Goal: Information Seeking & Learning: Check status

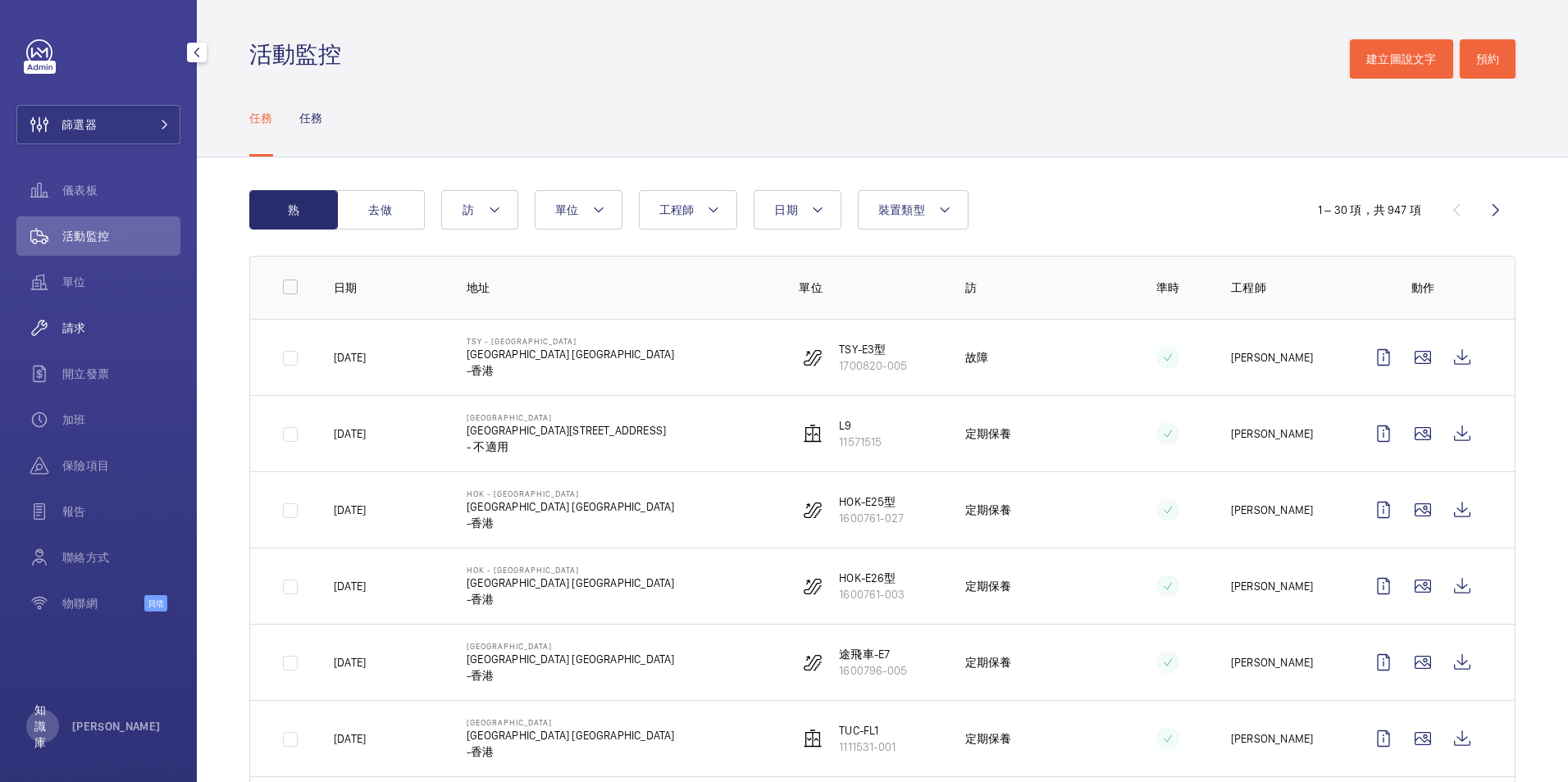
click at [84, 332] on span "請求" at bounding box center [121, 328] width 119 height 16
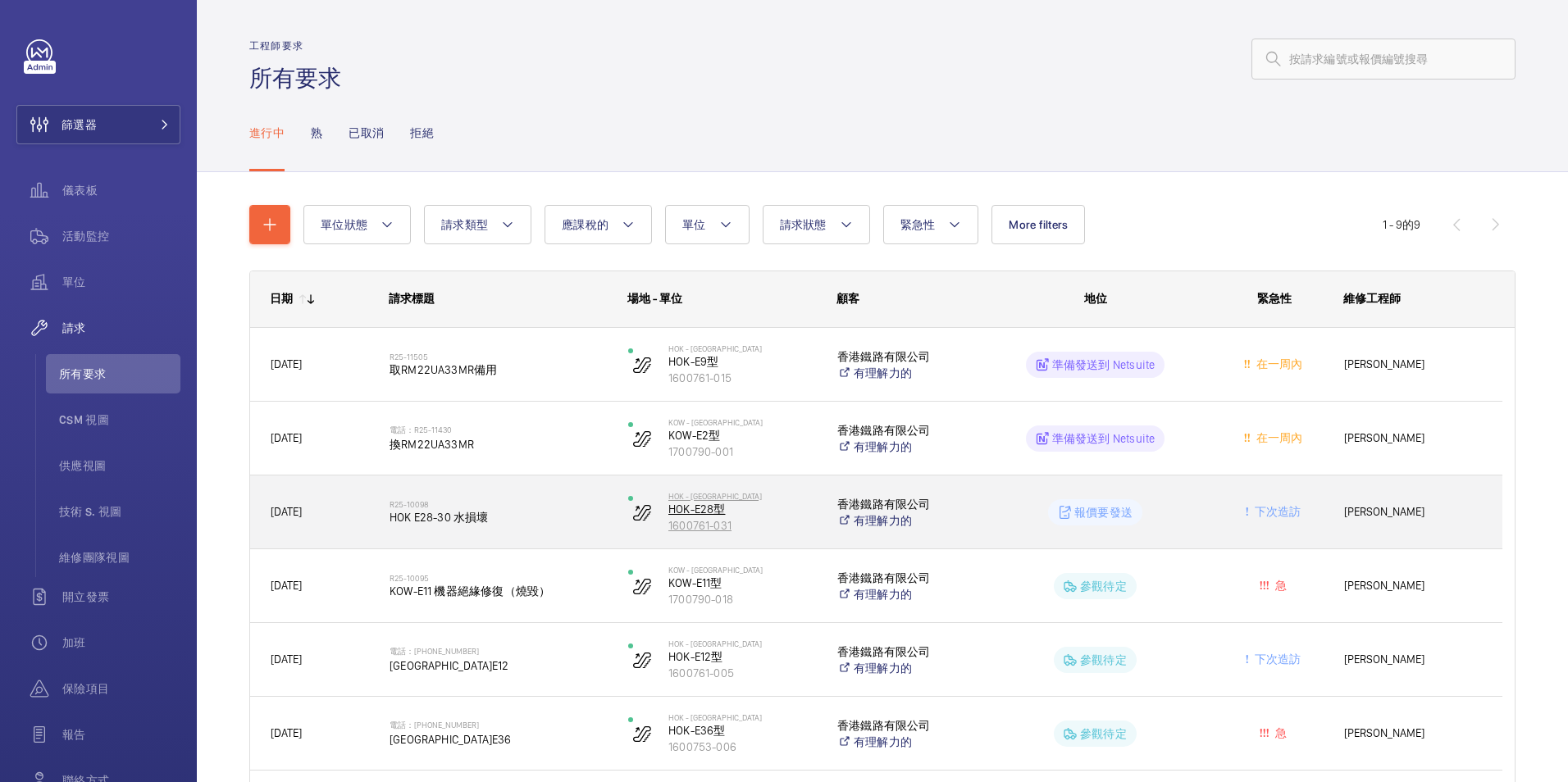
click at [699, 511] on p "HOK-E28型" at bounding box center [742, 509] width 147 height 16
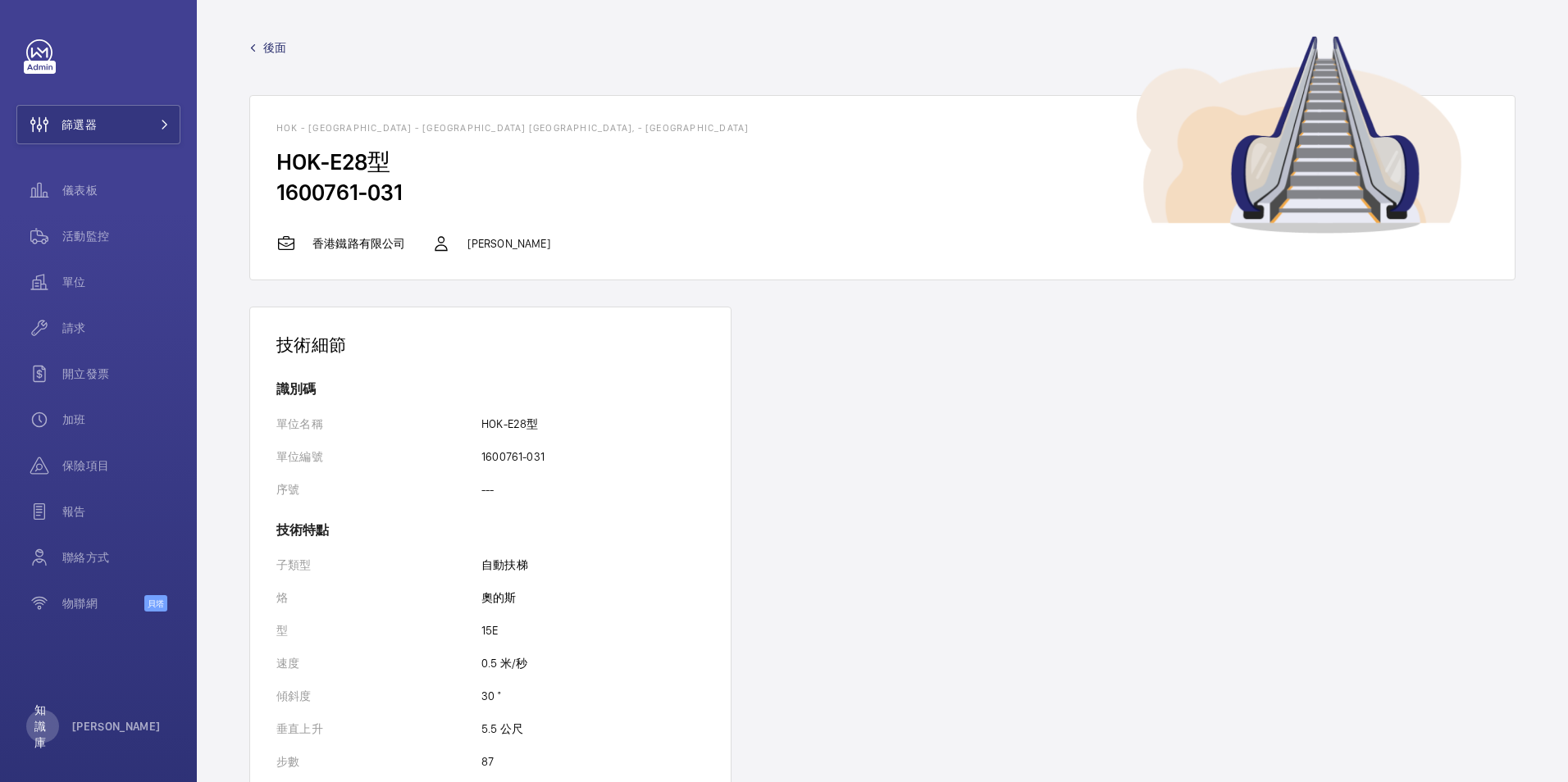
click at [268, 42] on span "後面" at bounding box center [275, 48] width 23 height 16
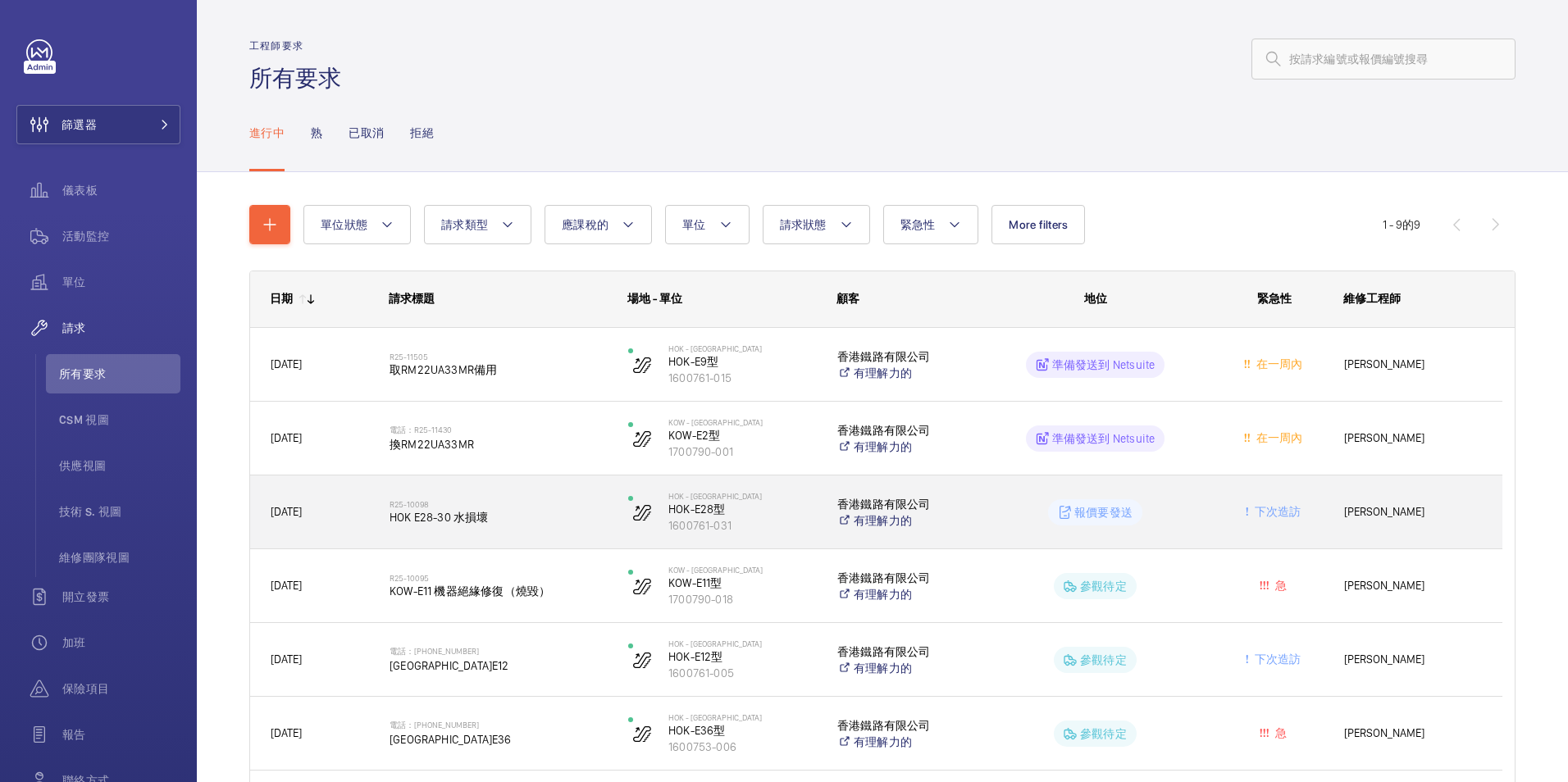
click at [433, 514] on span "HOK E28-30 水損壞" at bounding box center [498, 517] width 217 height 16
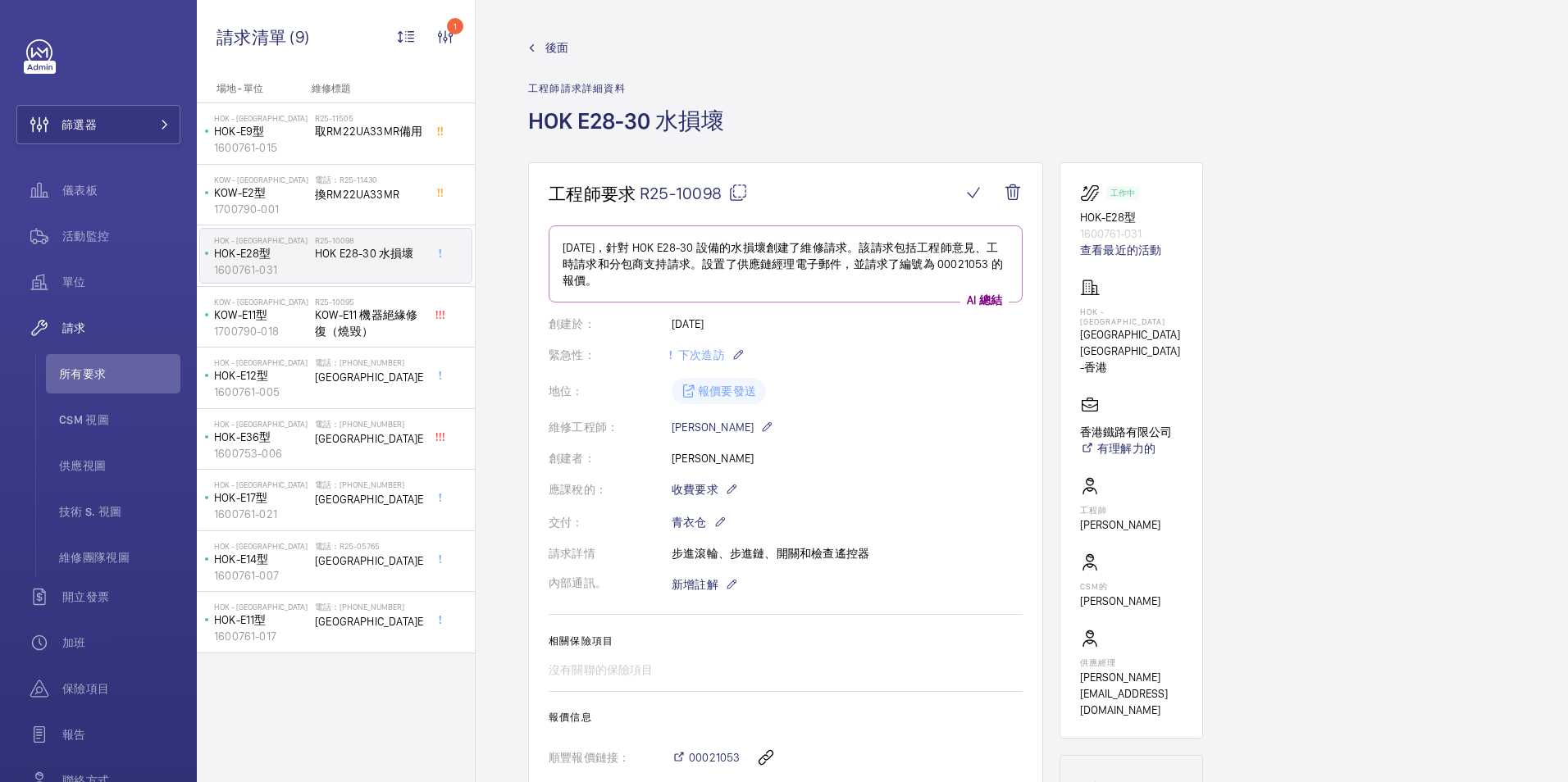
click at [734, 392] on div "地位： 報價要發送" at bounding box center [786, 391] width 474 height 26
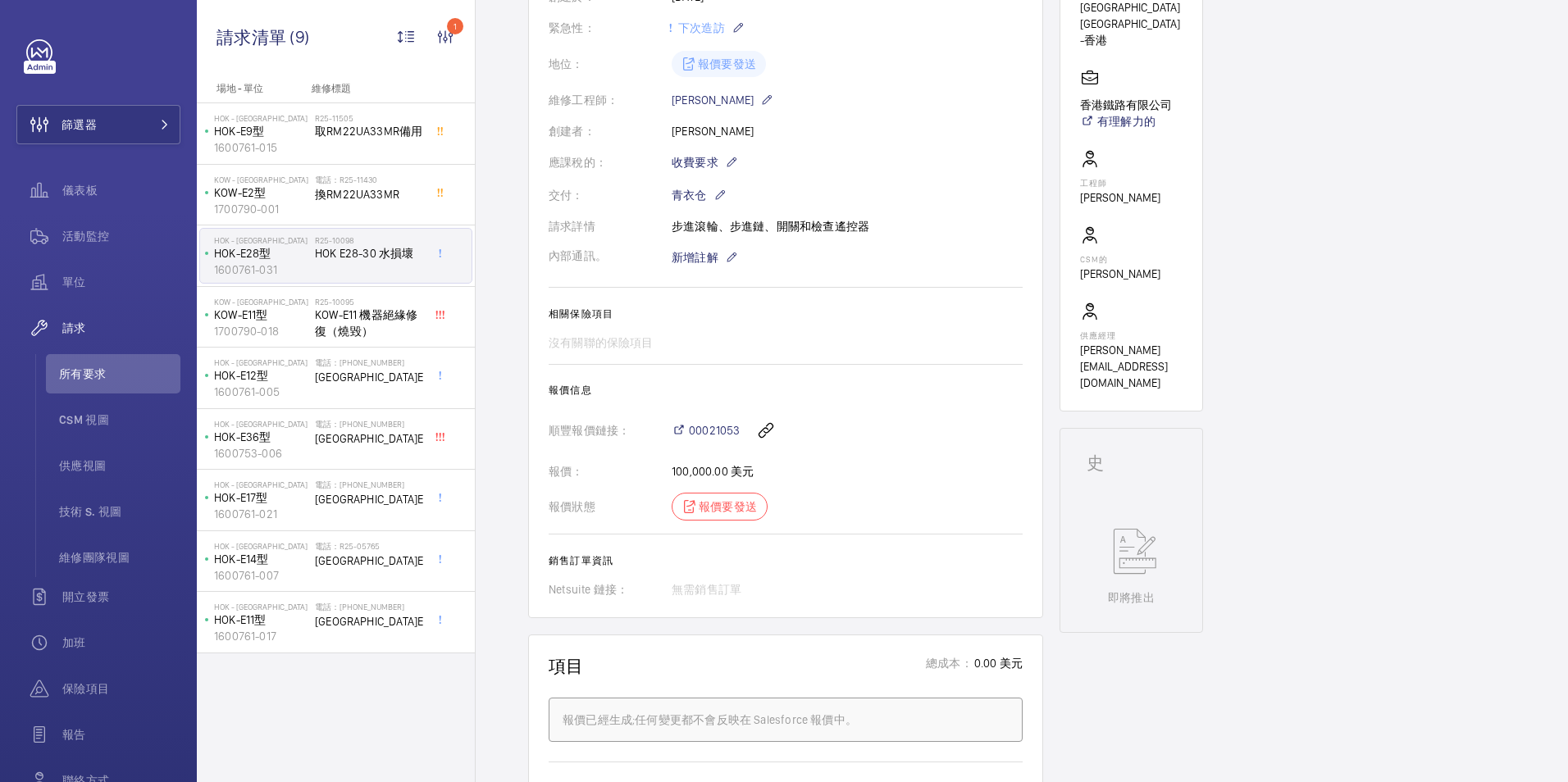
scroll to position [328, 0]
click at [716, 505] on div "報價狀態 報價要發送" at bounding box center [786, 505] width 474 height 28
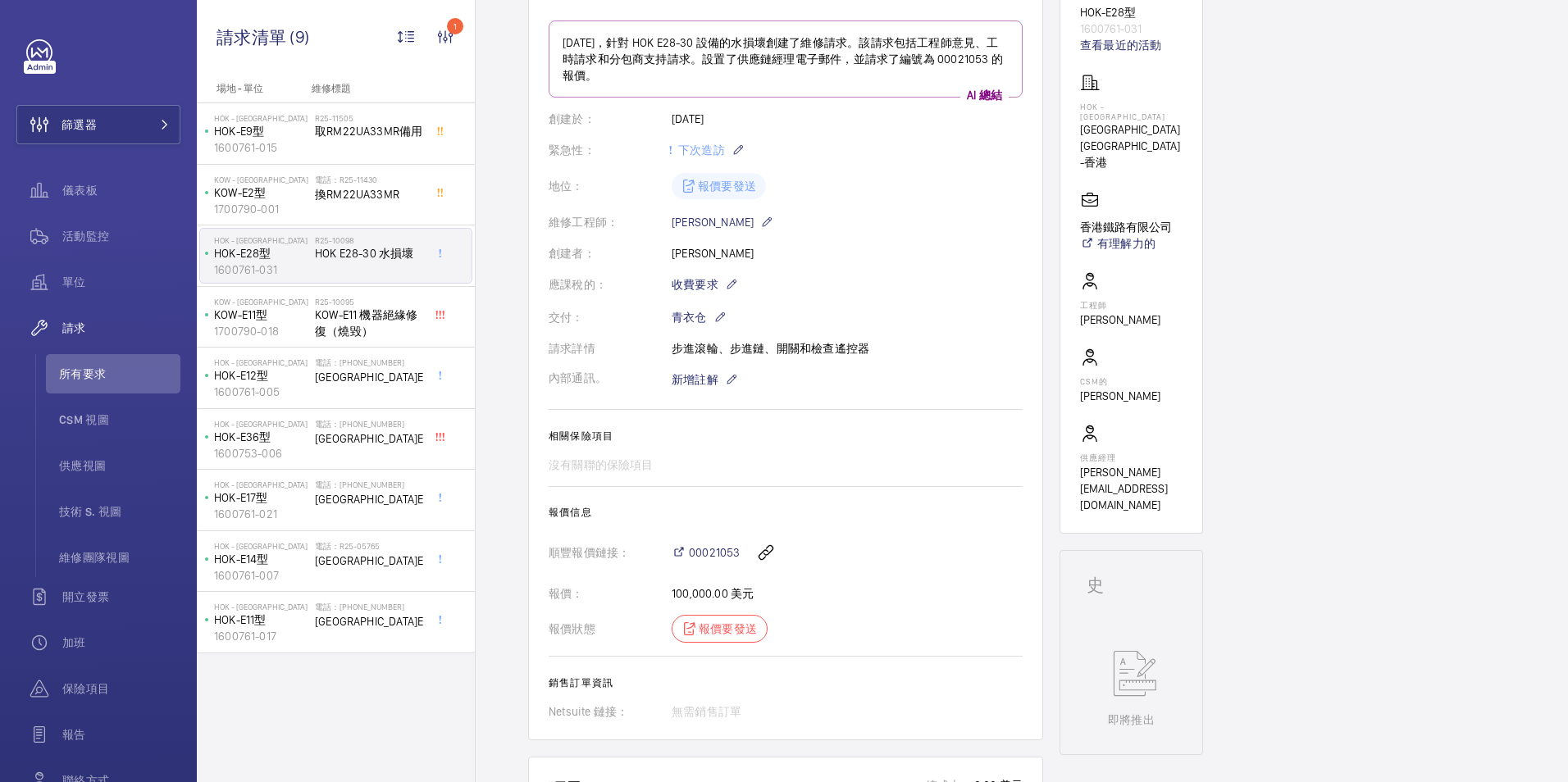
scroll to position [0, 0]
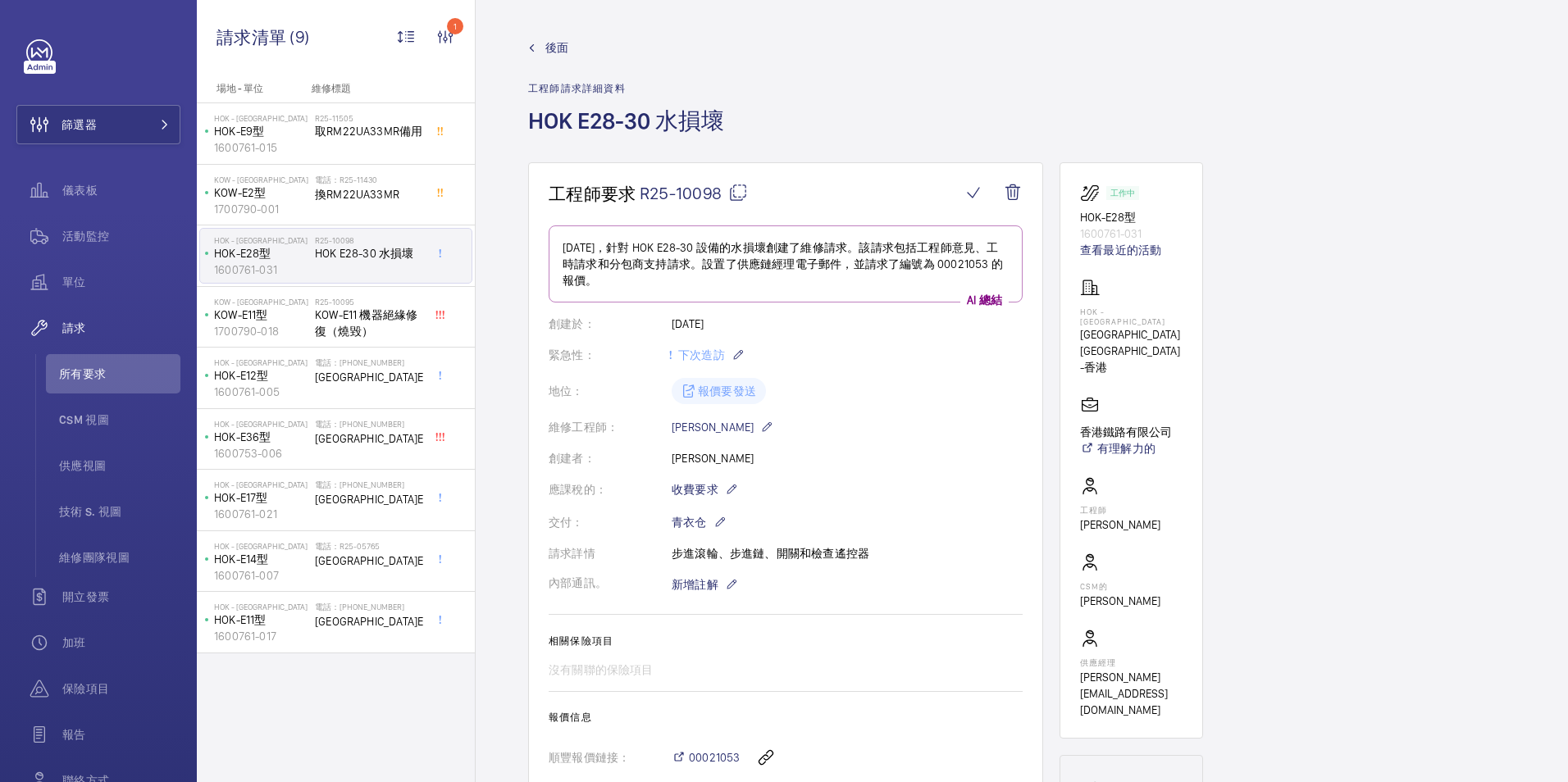
click at [550, 45] on span "後面" at bounding box center [557, 48] width 23 height 16
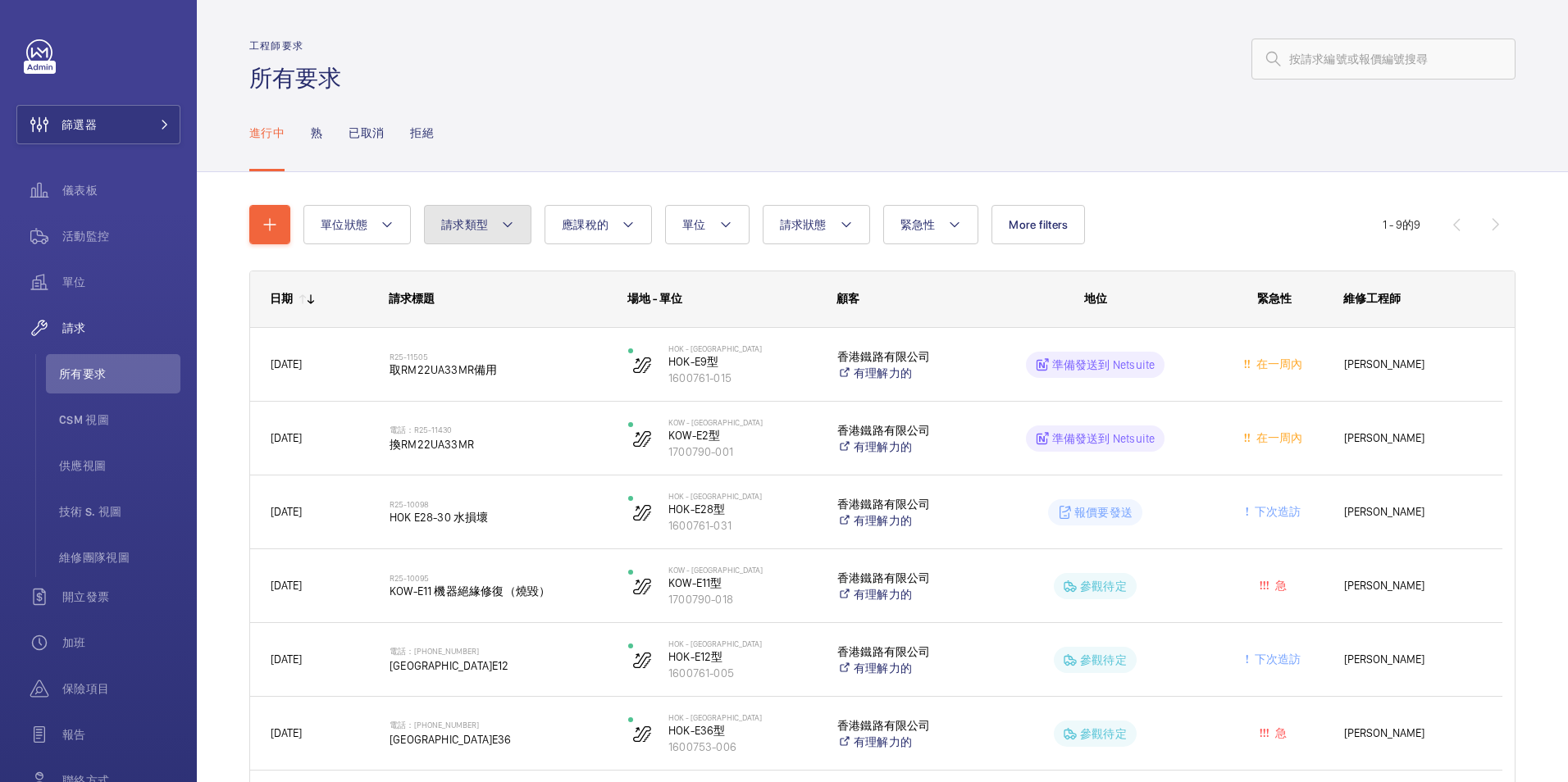
click at [473, 224] on span "請求類型" at bounding box center [464, 224] width 47 height 13
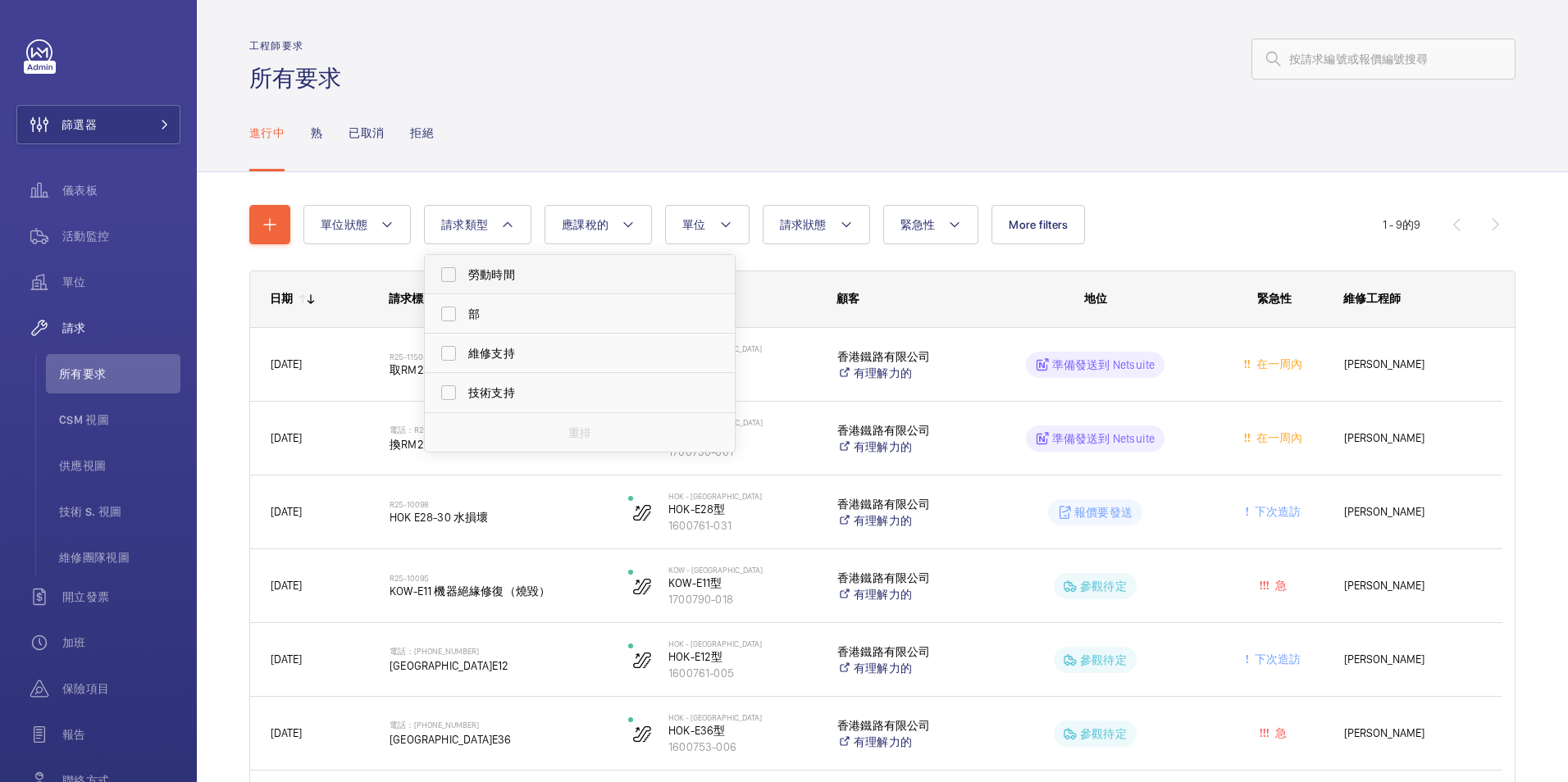
click at [498, 275] on span "勞動時間" at bounding box center [580, 275] width 225 height 16
click at [465, 275] on input "勞動時間" at bounding box center [448, 275] width 33 height 33
checkbox input "true"
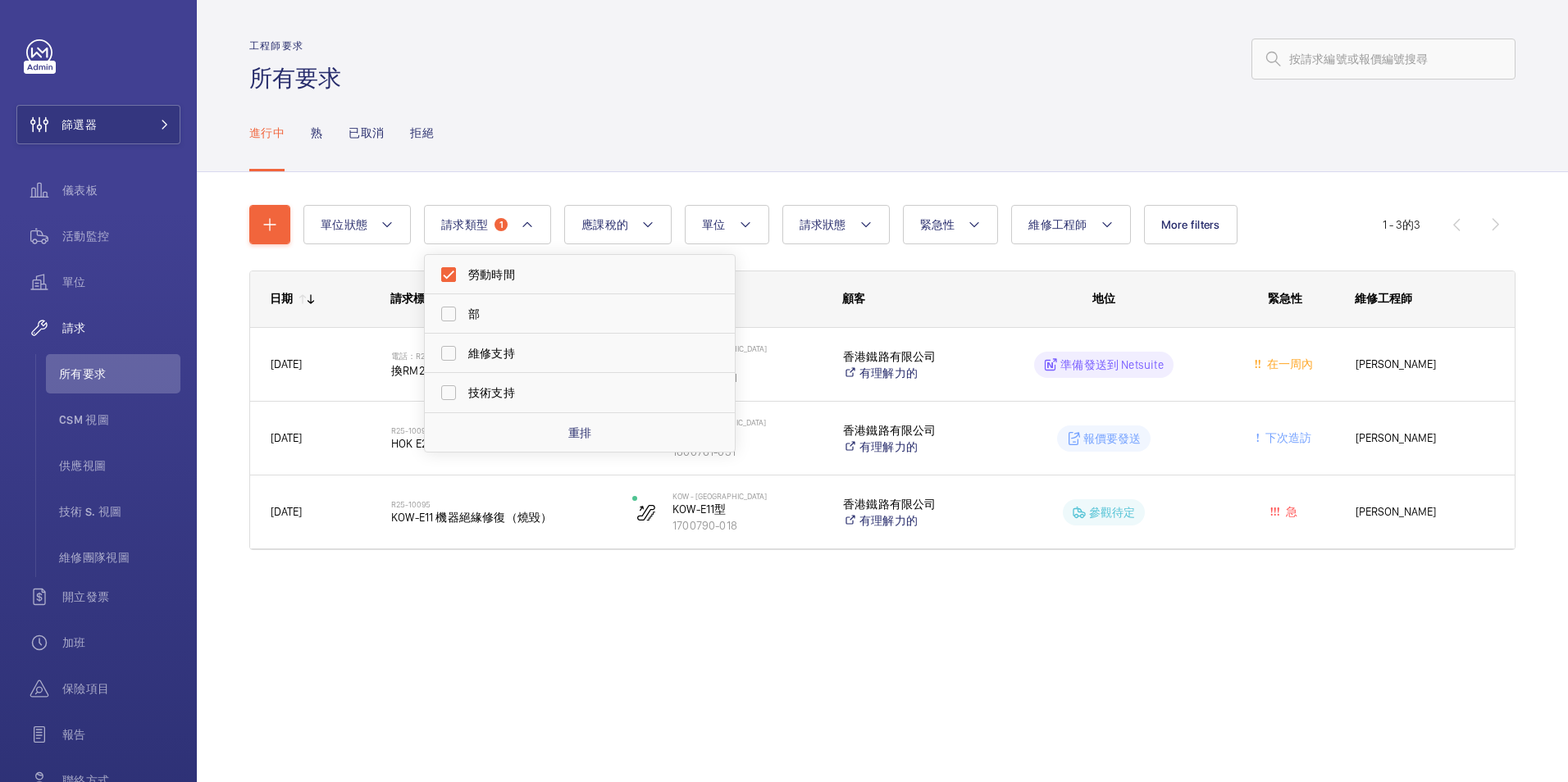
click at [866, 623] on div "單位狀態 請求類型 1 勞動時間 部 維修支持 技術支持 重排 應課稅的 單位 請求狀態 緊急性 維修工程師 More filters Engineer De…" at bounding box center [882, 400] width 1371 height 457
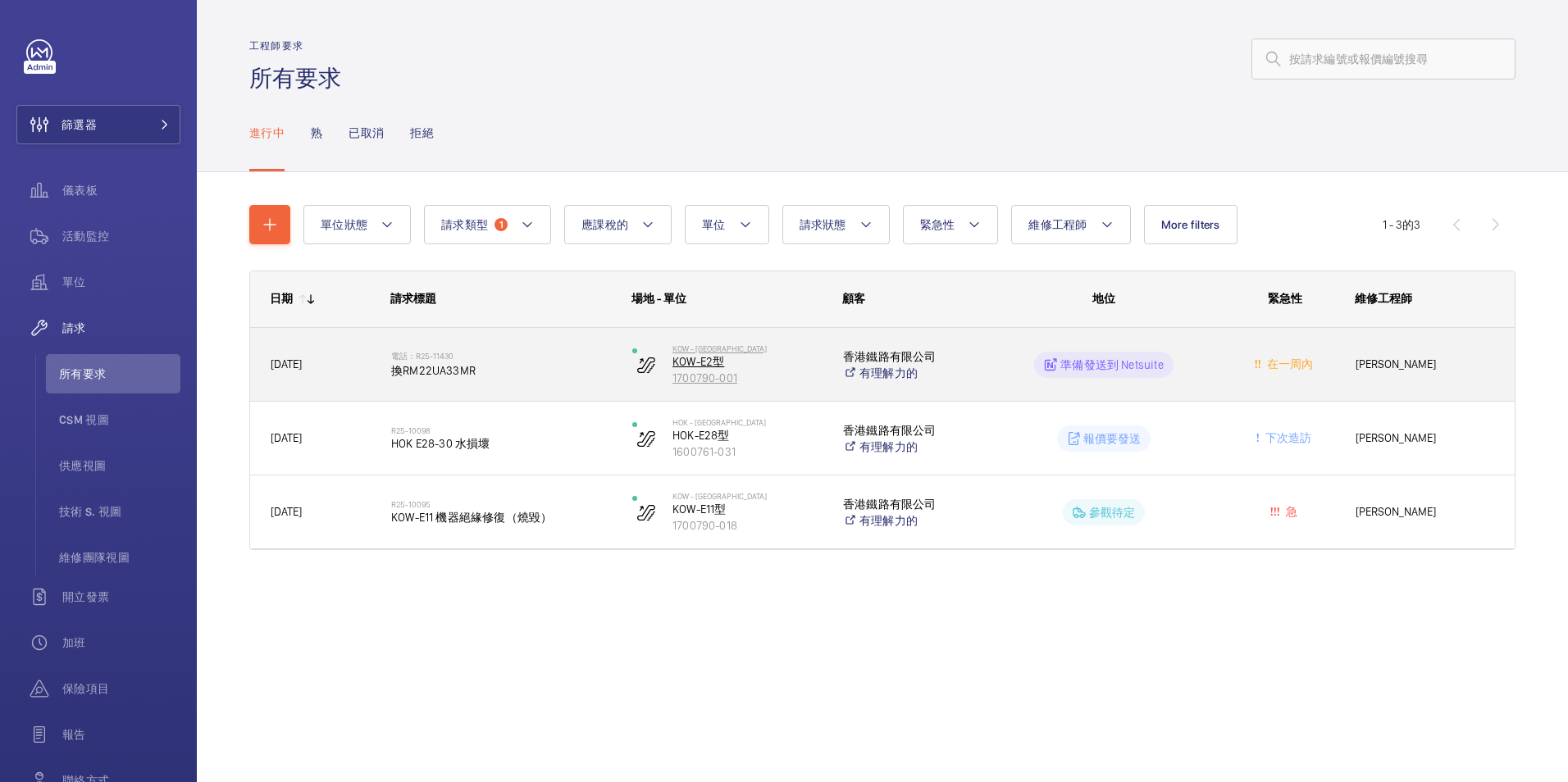
click at [700, 360] on p "KOW-E2型" at bounding box center [747, 362] width 149 height 16
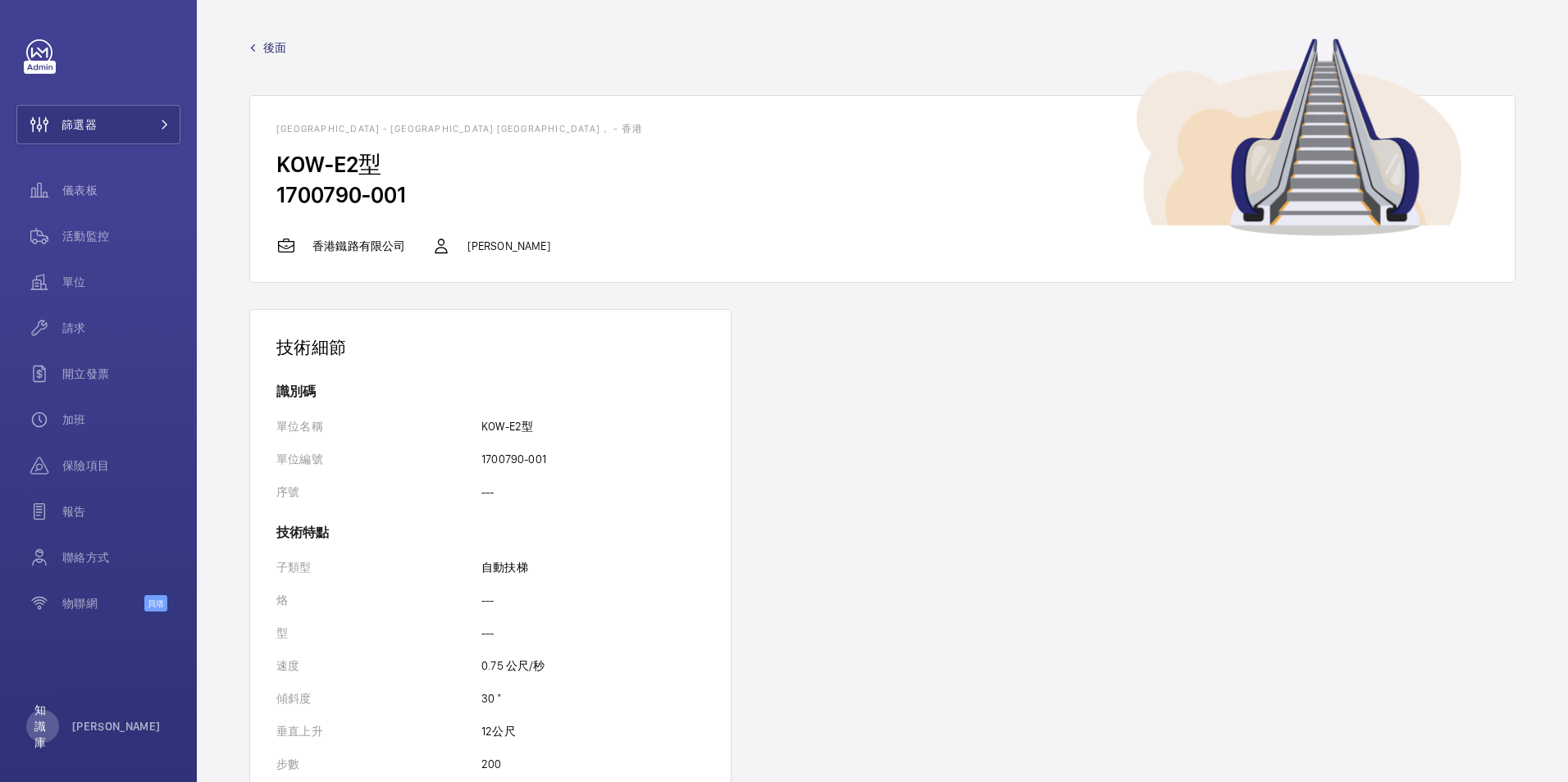
click at [266, 44] on span "後面" at bounding box center [275, 48] width 23 height 16
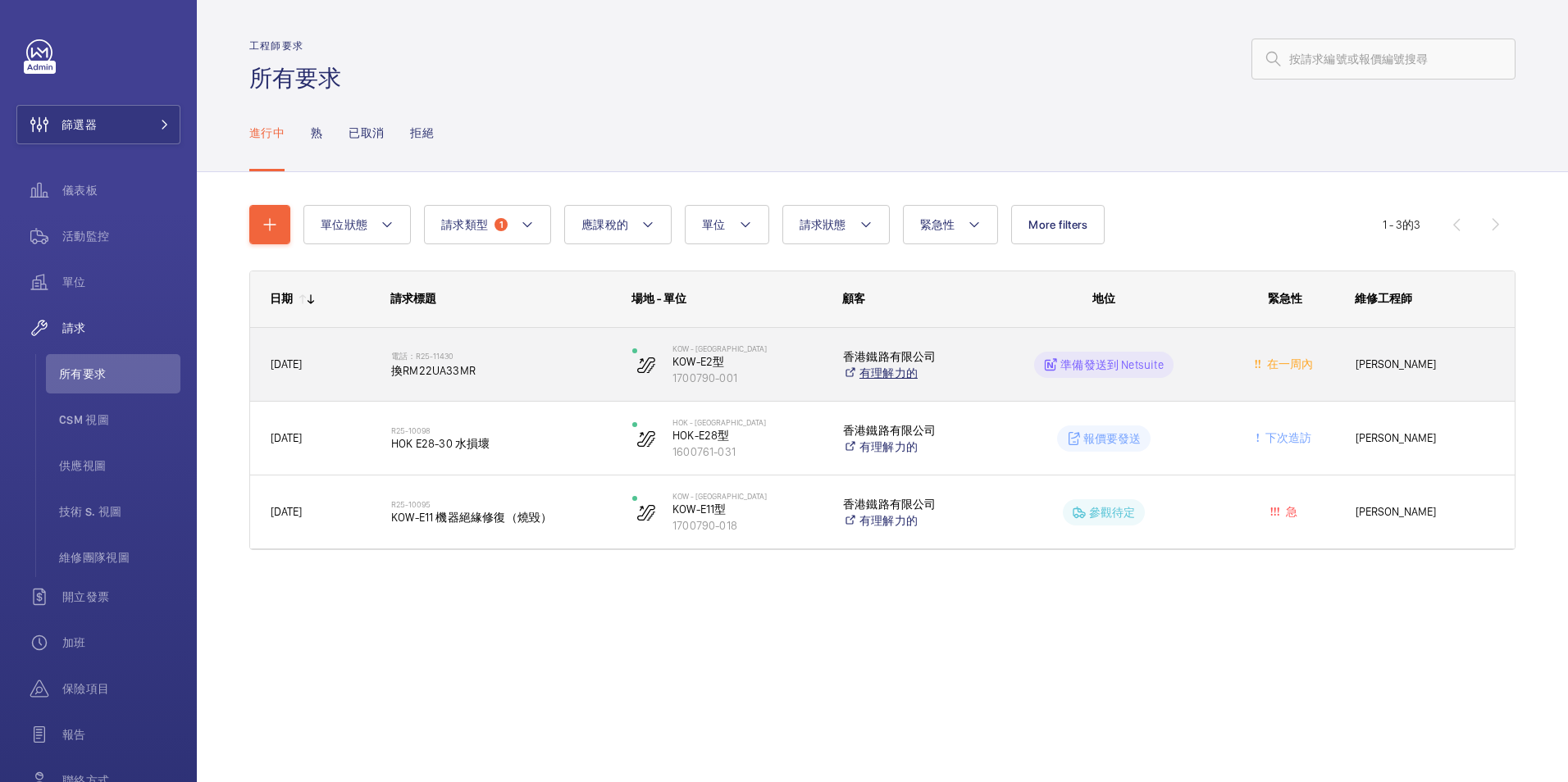
click at [884, 371] on font "有理解力的" at bounding box center [888, 373] width 58 height 16
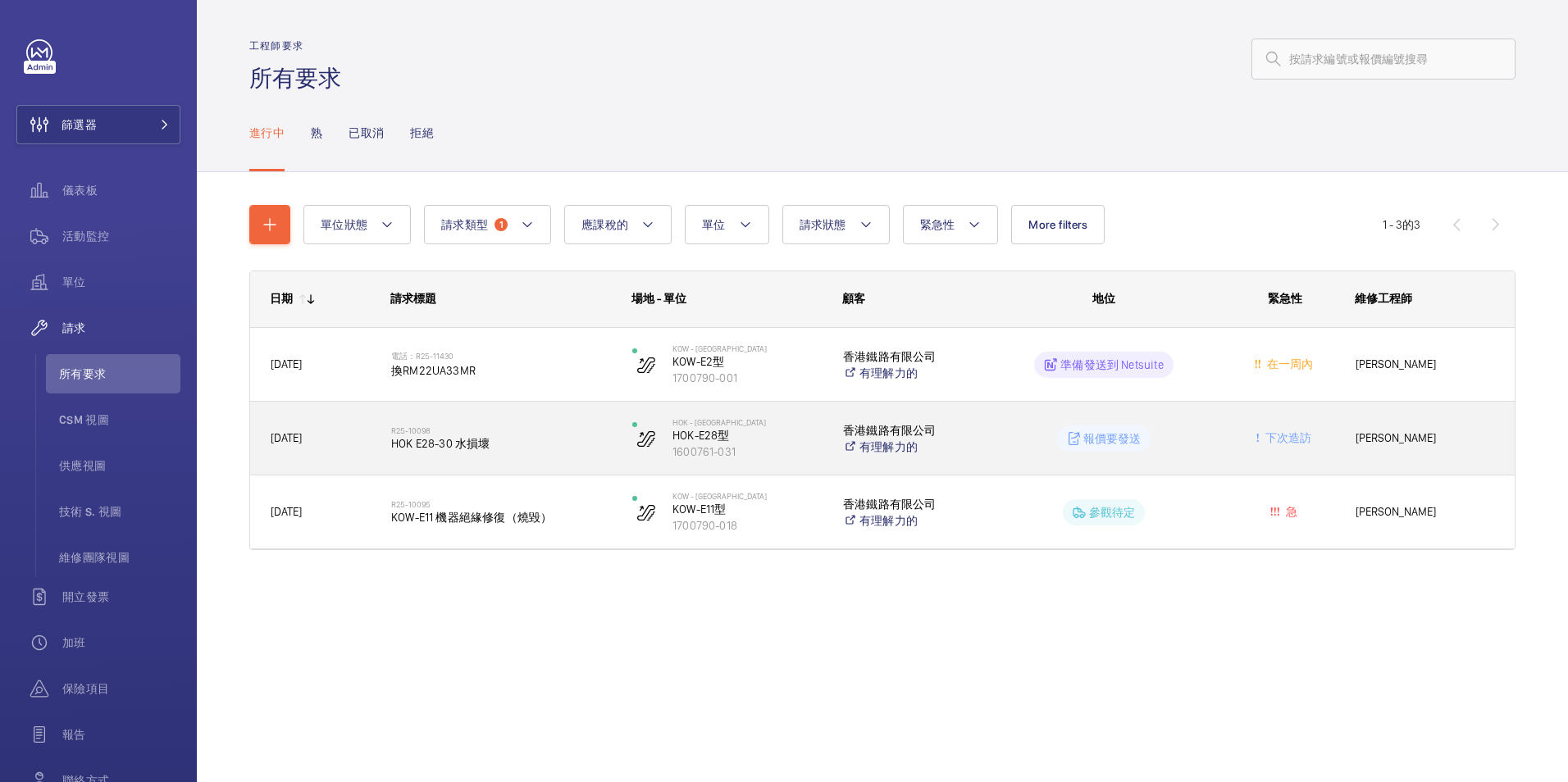
click at [1281, 435] on span "下次造訪" at bounding box center [1286, 437] width 49 height 13
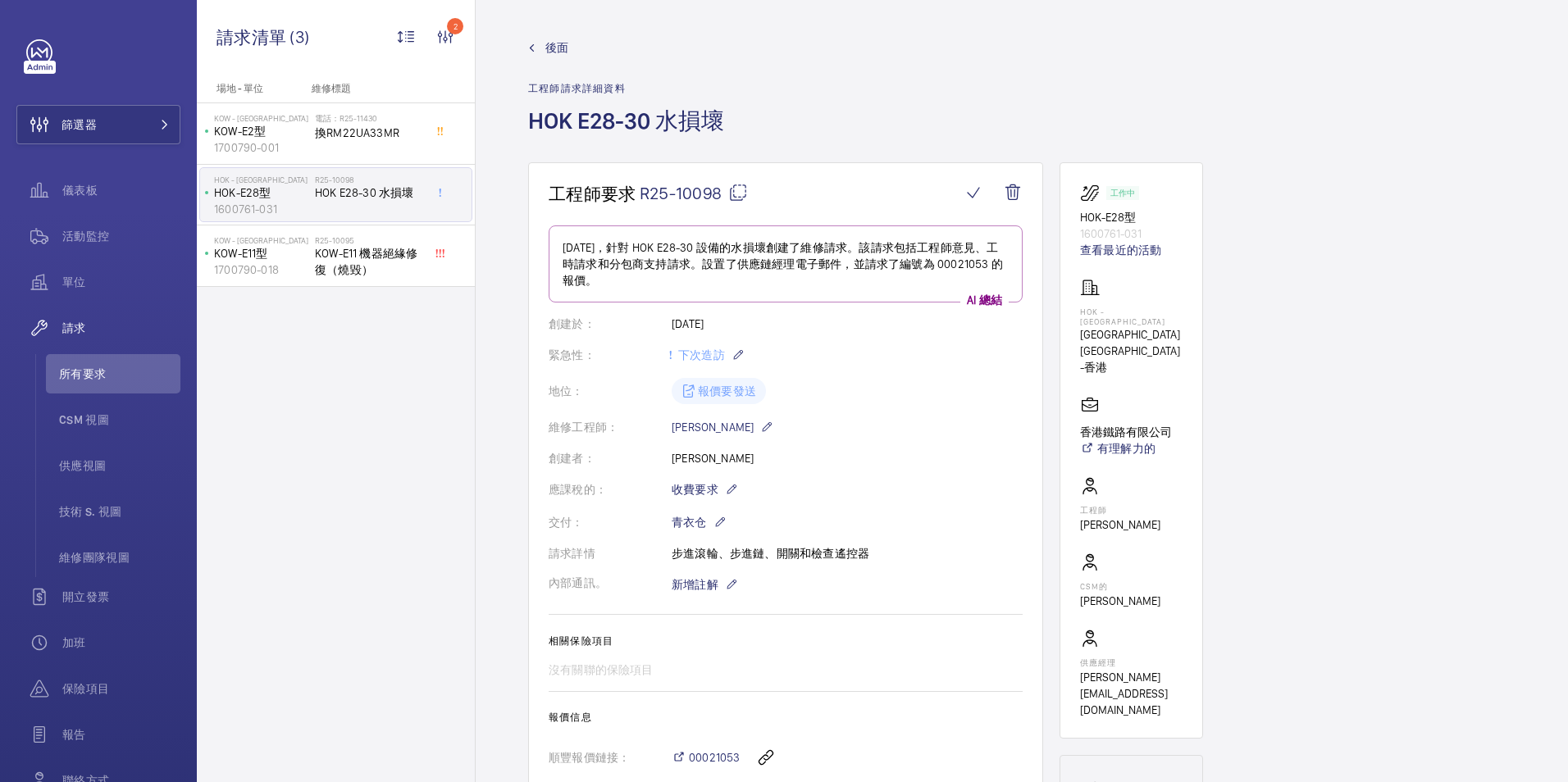
click at [557, 44] on span "後面" at bounding box center [557, 48] width 23 height 16
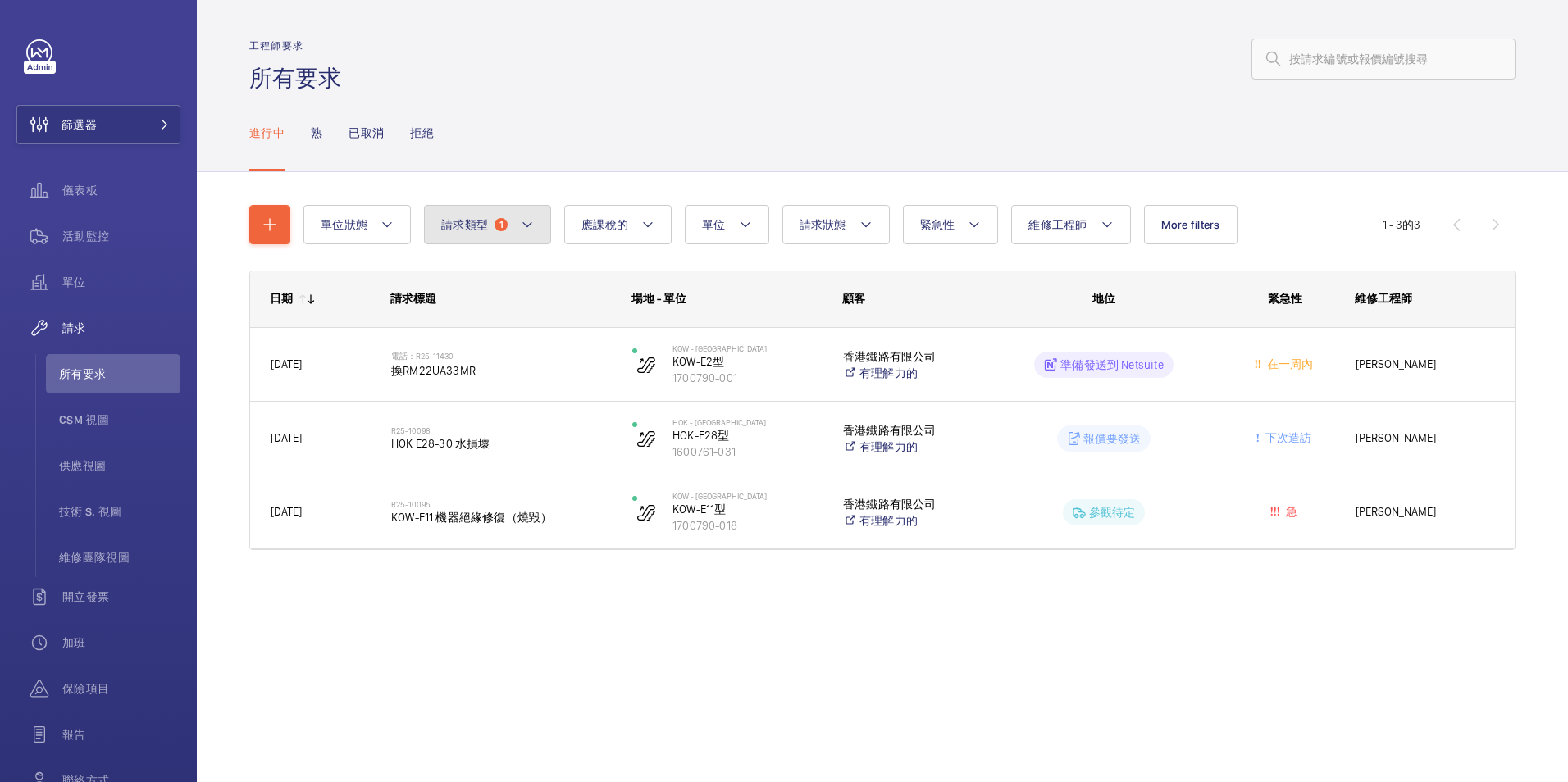
click at [529, 222] on mat-icon at bounding box center [527, 224] width 13 height 20
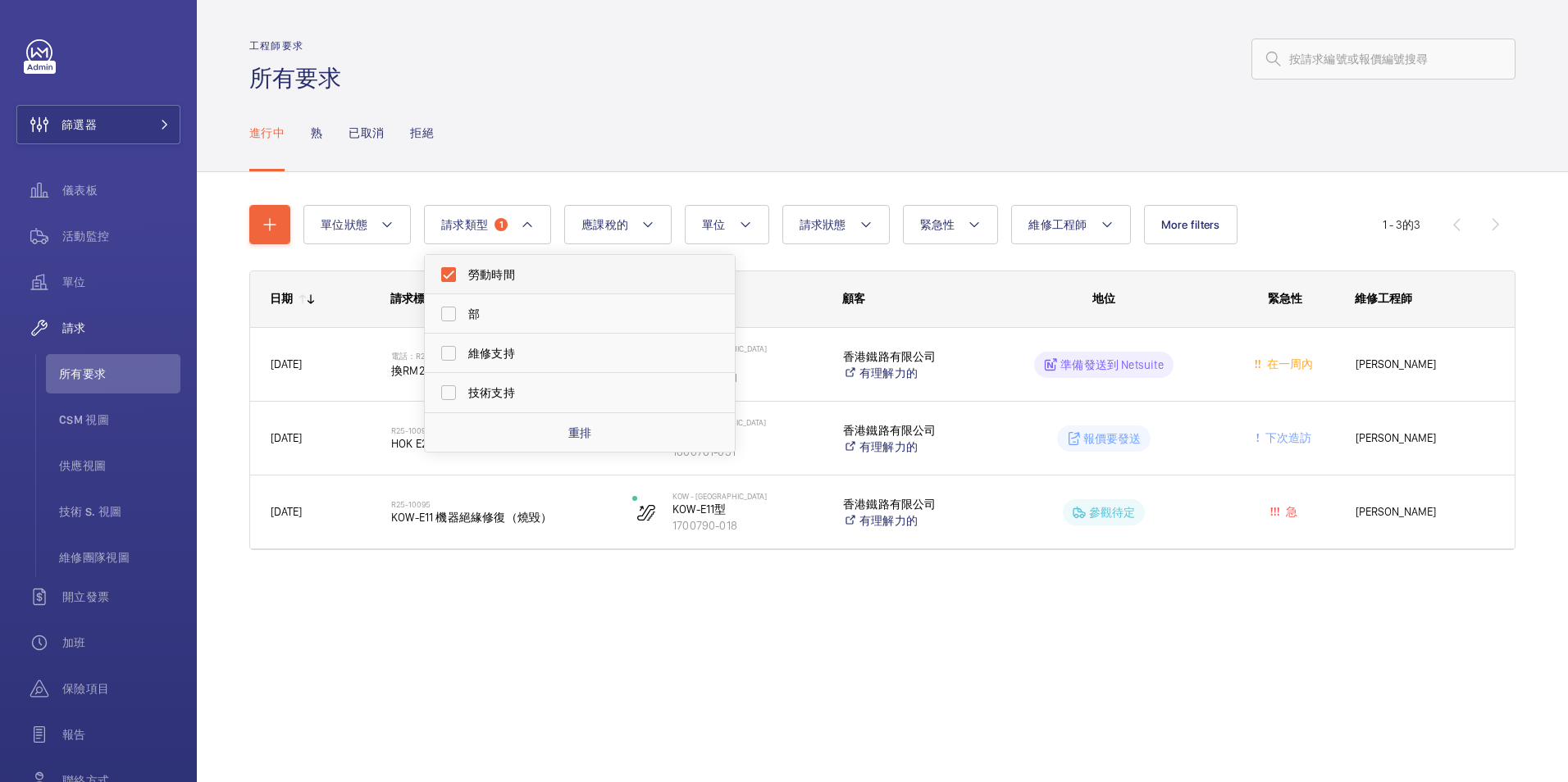
click at [509, 270] on span "勞動時間" at bounding box center [580, 275] width 225 height 16
click at [465, 270] on input "勞動時間" at bounding box center [448, 275] width 33 height 33
checkbox input "false"
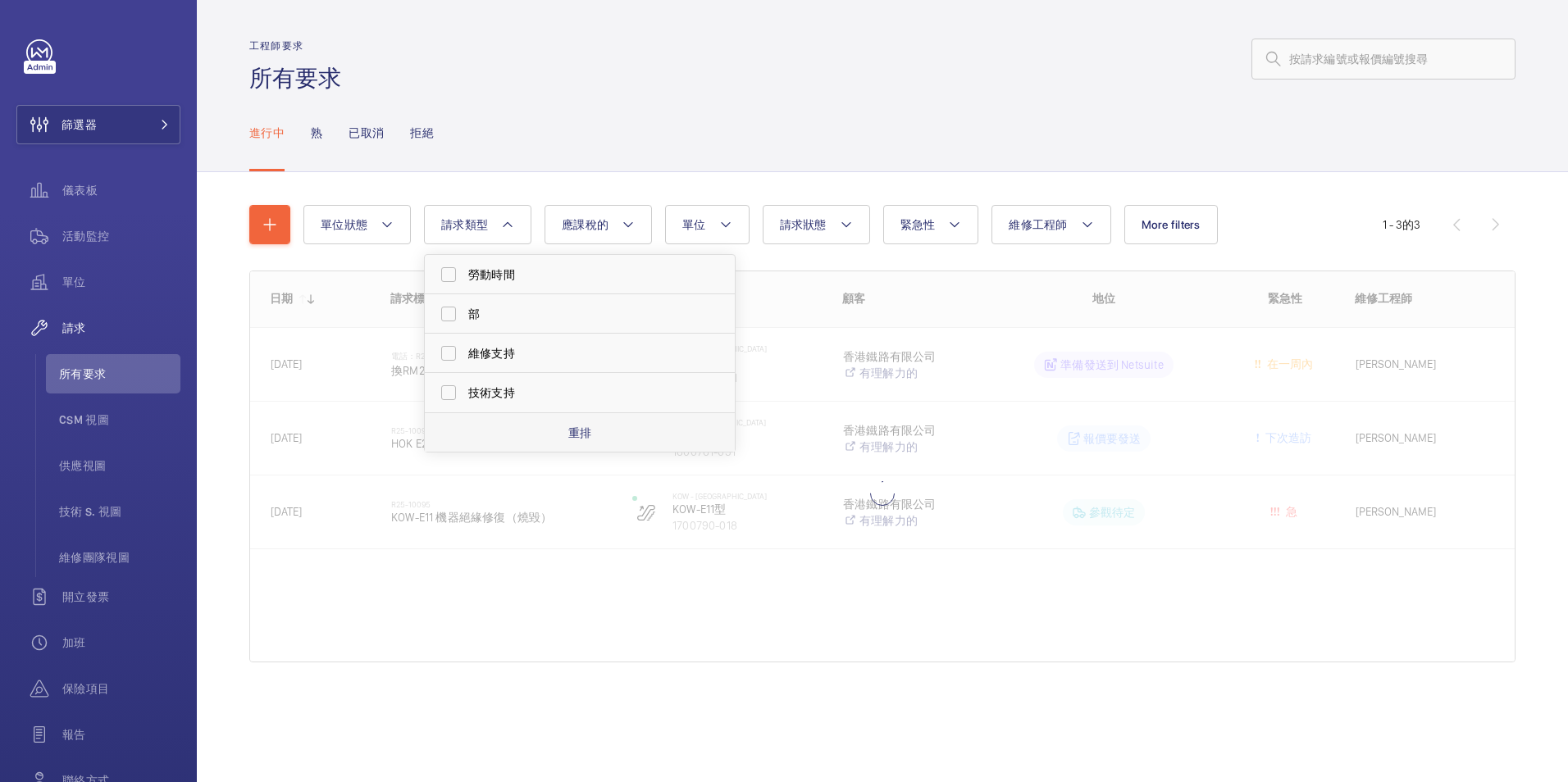
click at [579, 430] on p "重排" at bounding box center [580, 433] width 23 height 16
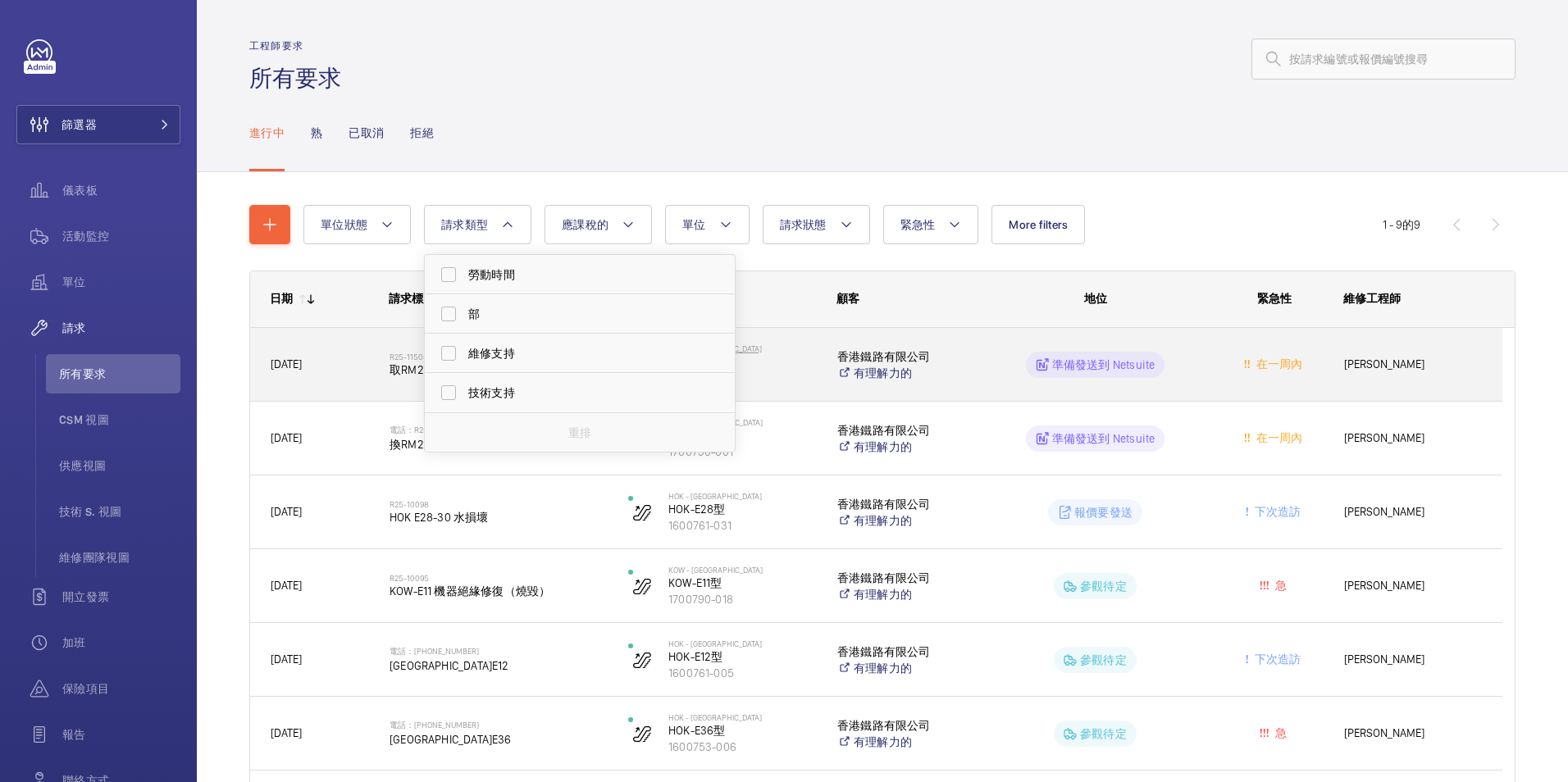
click at [794, 380] on p "1600761-015" at bounding box center [742, 378] width 147 height 16
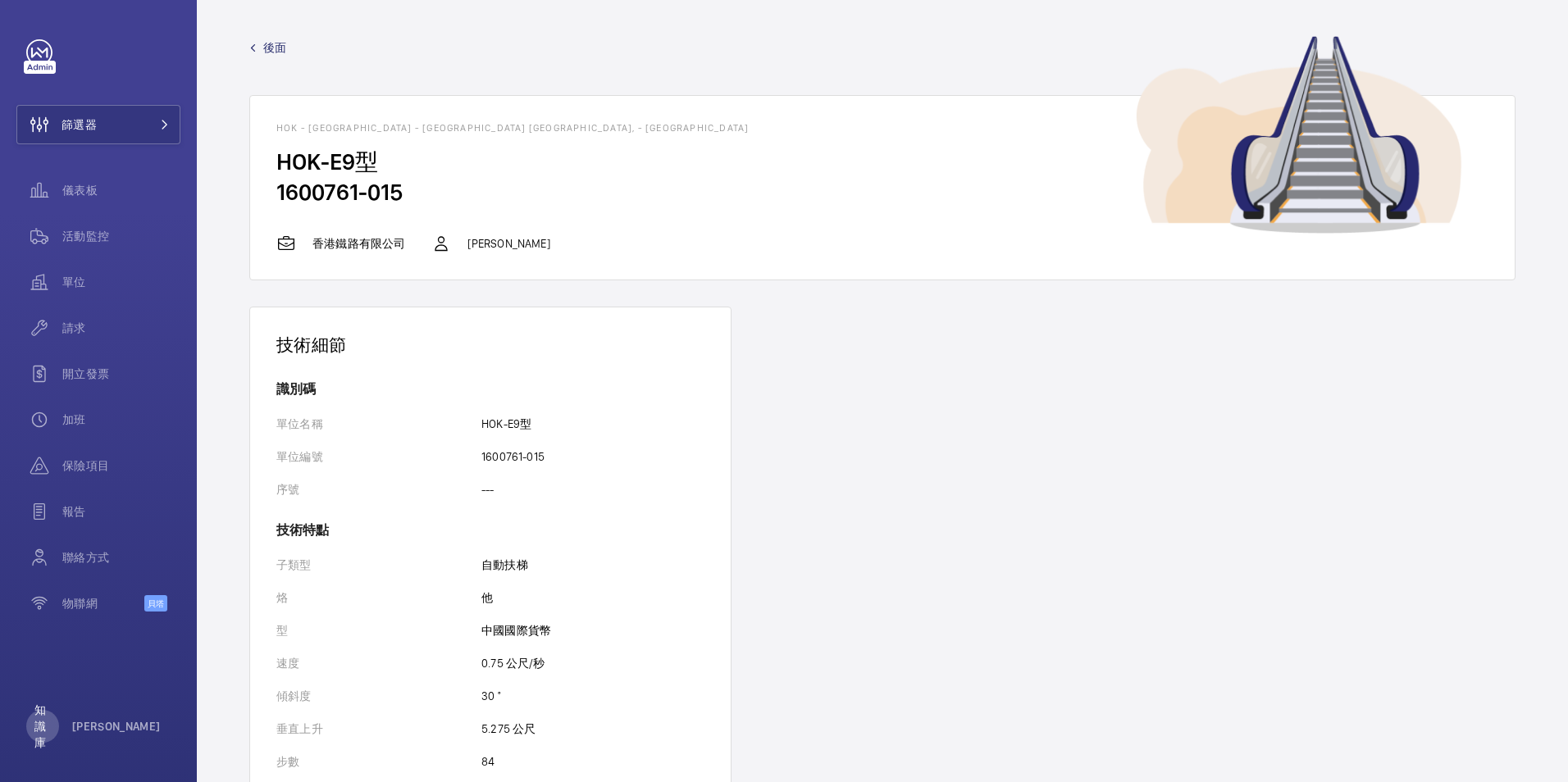
click at [282, 46] on span "後面" at bounding box center [275, 48] width 23 height 16
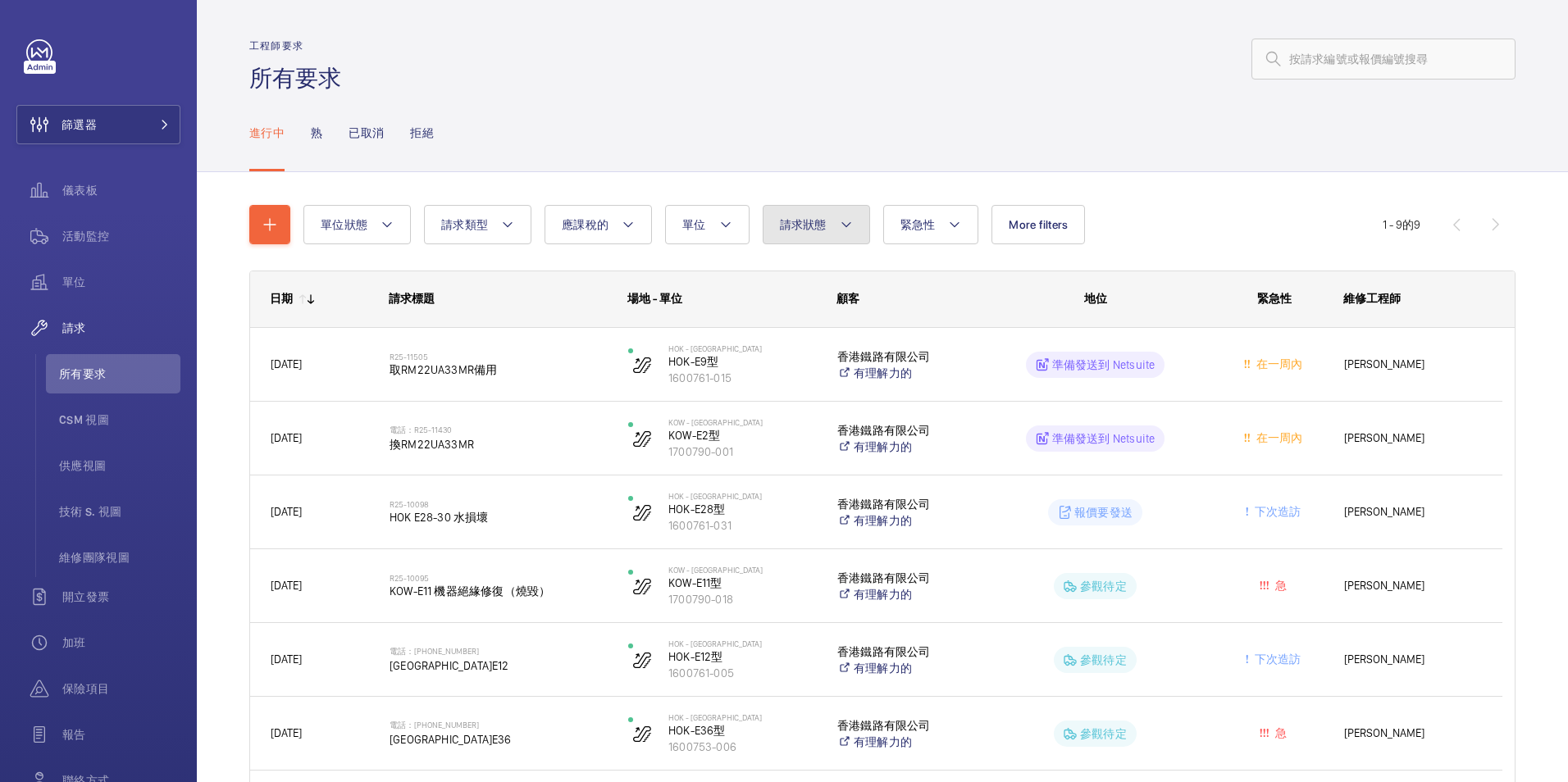
click at [806, 224] on span "請求狀態" at bounding box center [803, 224] width 47 height 13
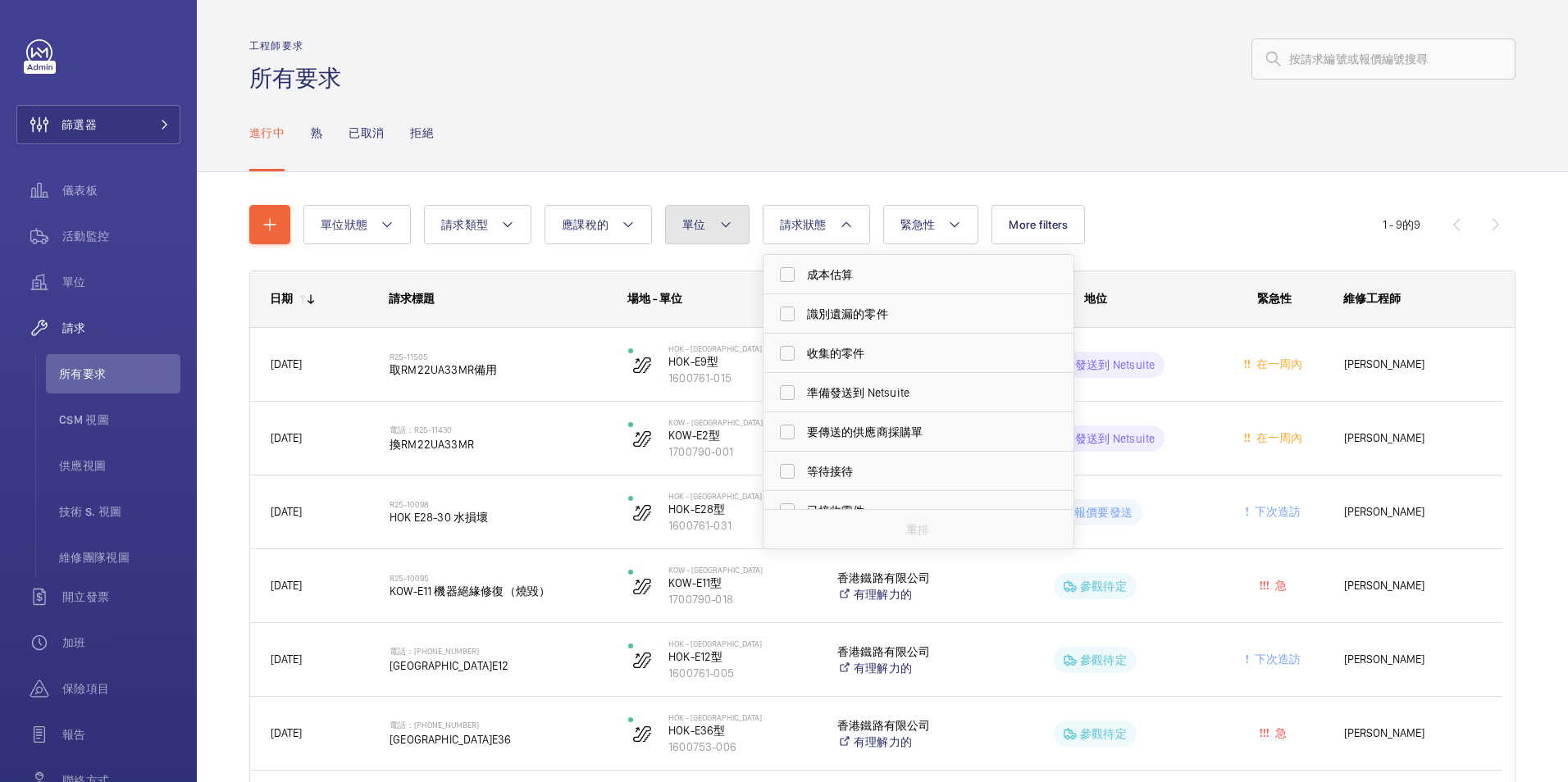
click at [706, 221] on button "單位" at bounding box center [708, 224] width 84 height 40
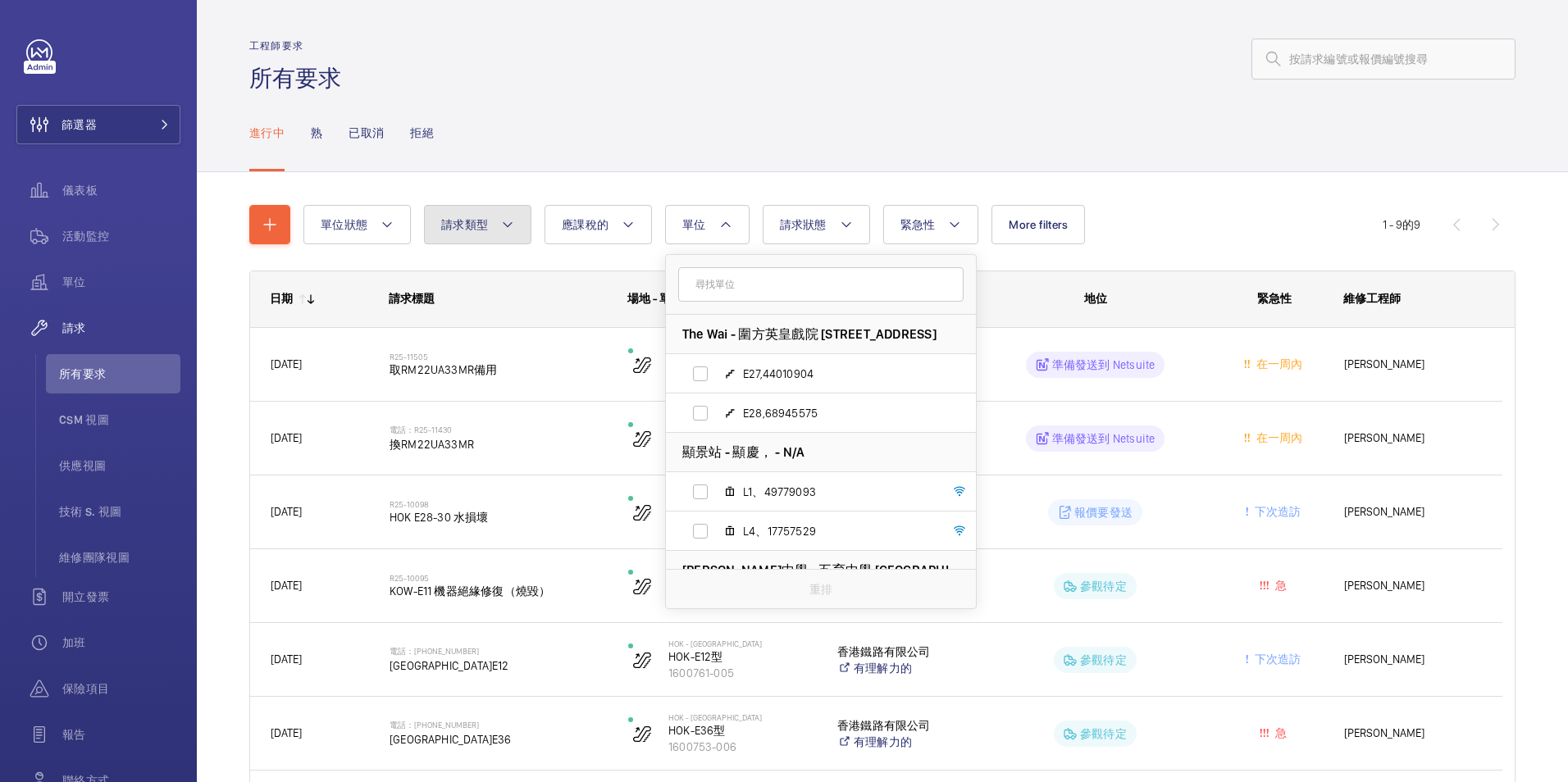
click at [504, 218] on mat-icon at bounding box center [507, 224] width 13 height 20
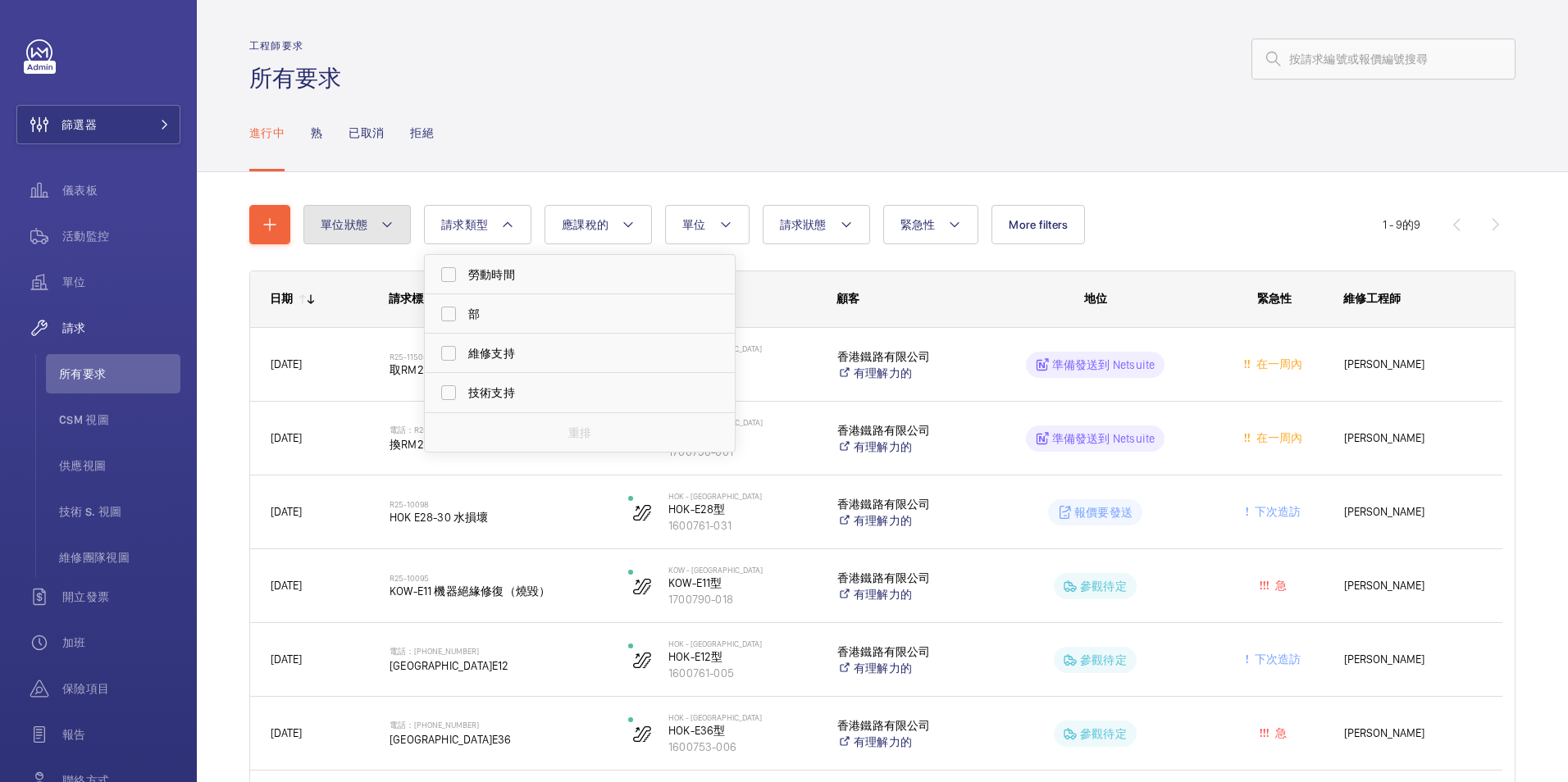
click at [345, 221] on span "單位狀態" at bounding box center [344, 224] width 47 height 13
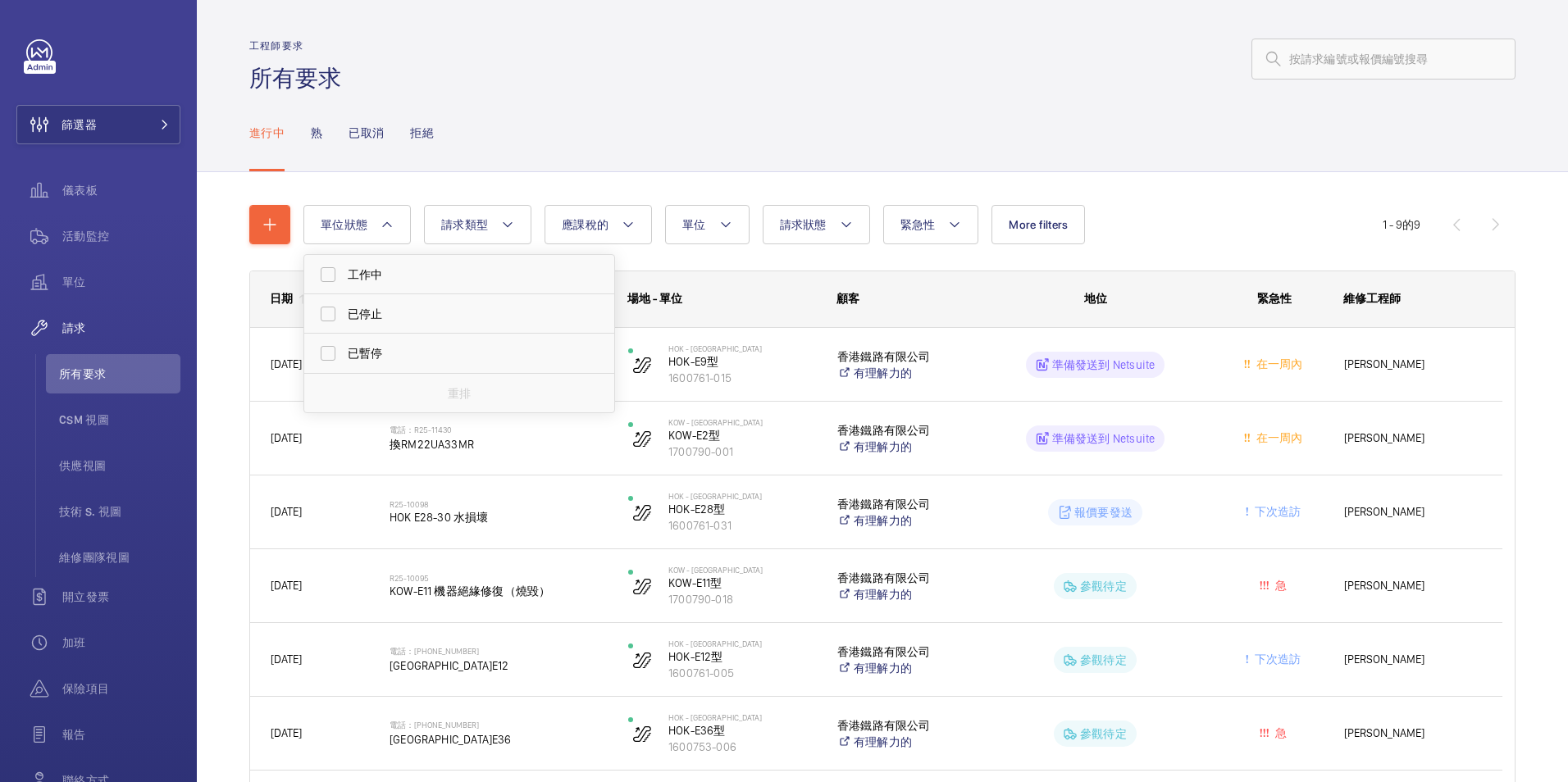
click at [1224, 101] on div "進行中 熟 已取消 拒絕" at bounding box center [883, 132] width 1266 height 78
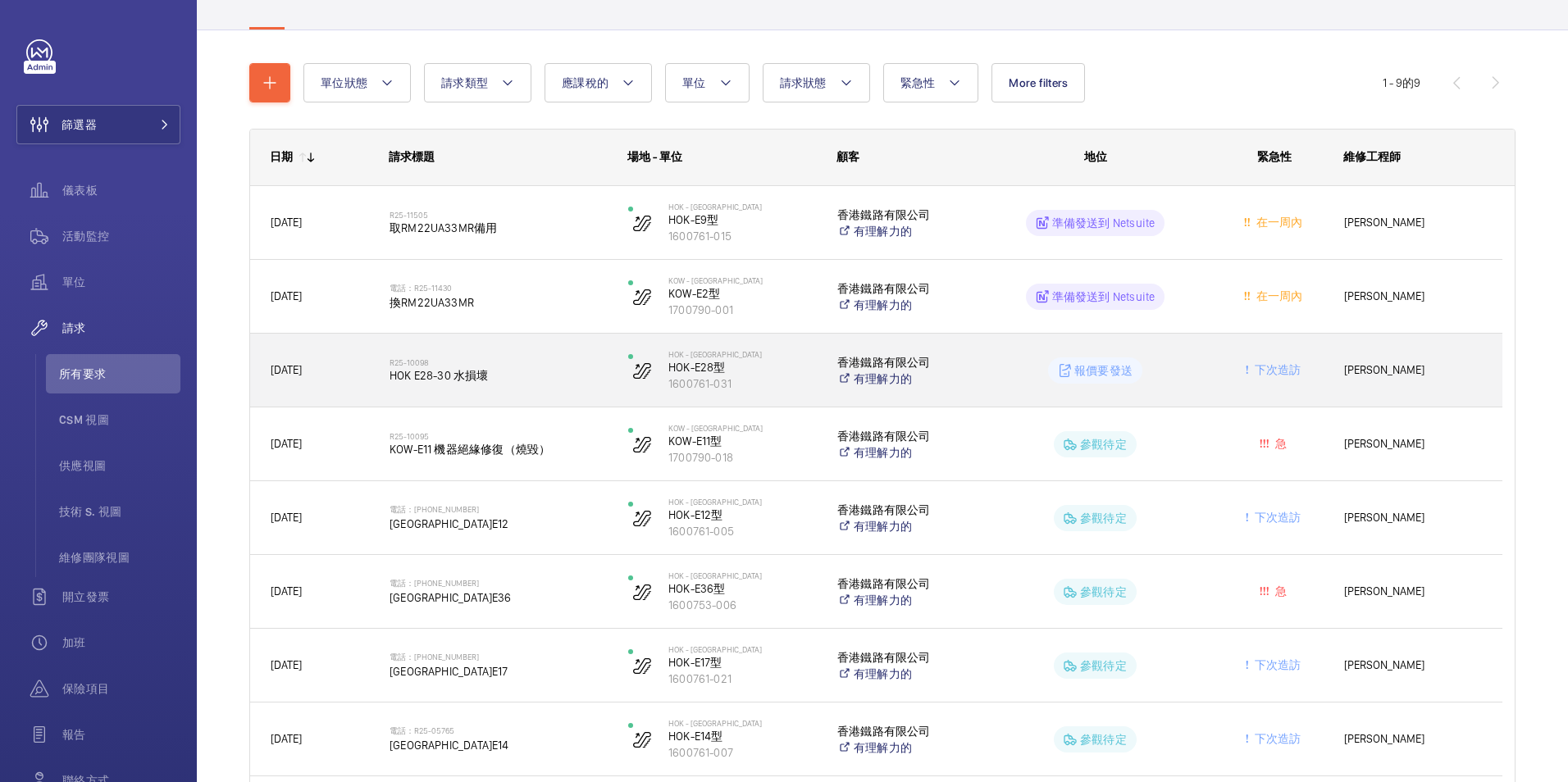
scroll to position [289, 0]
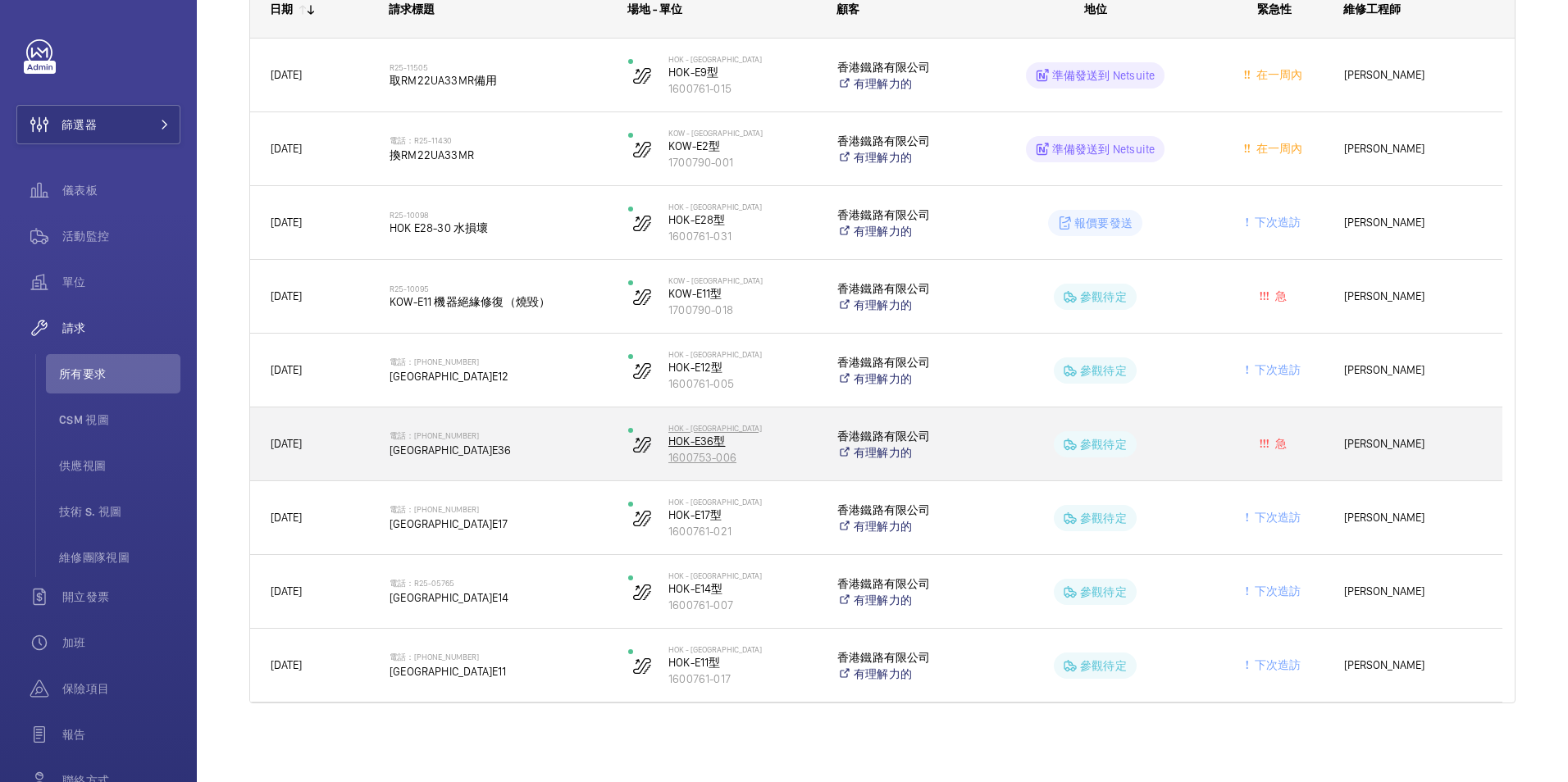
click at [707, 440] on p "HOK-E36型" at bounding box center [742, 441] width 147 height 16
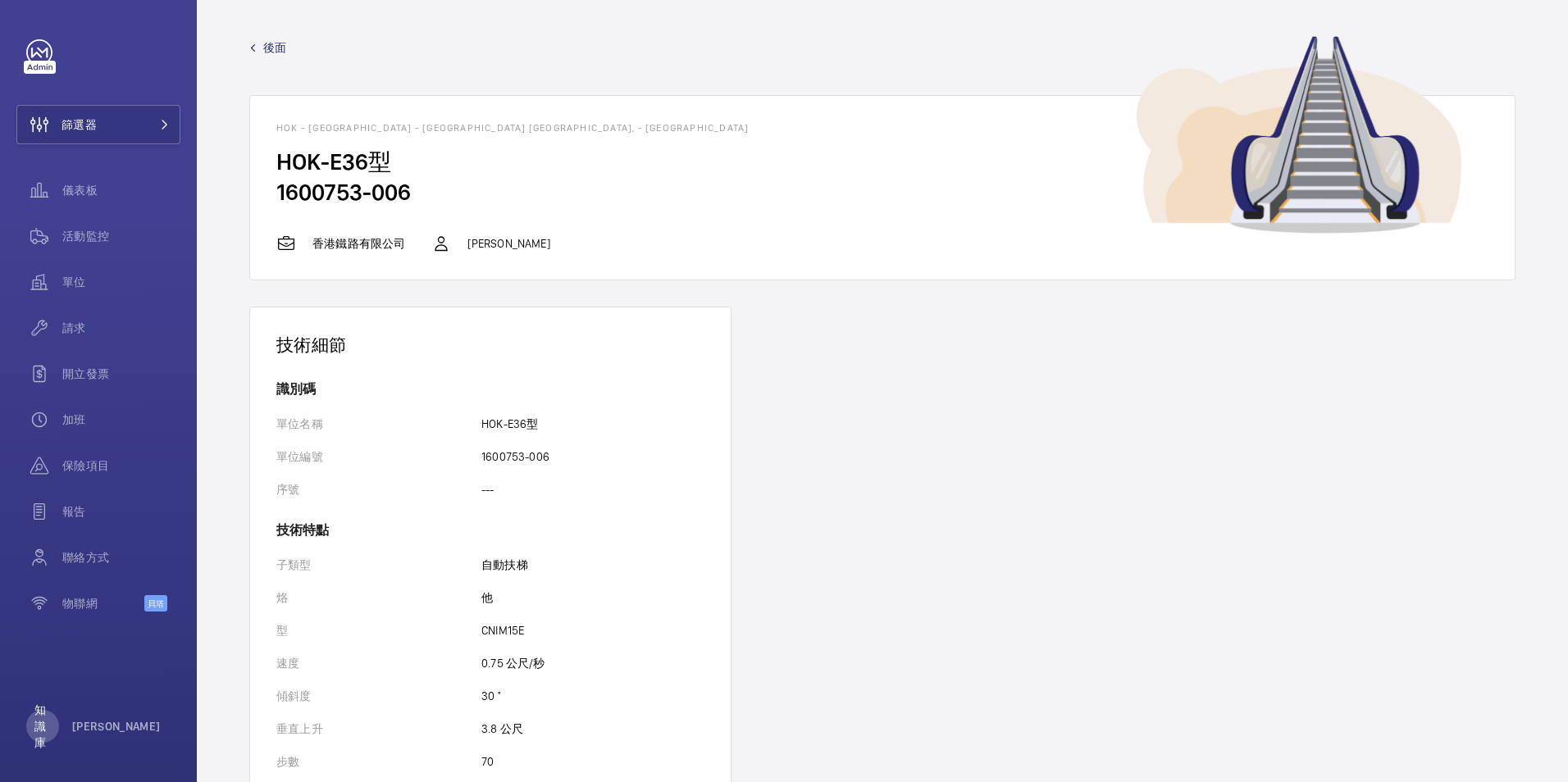
click at [277, 52] on span "後面" at bounding box center [275, 48] width 23 height 16
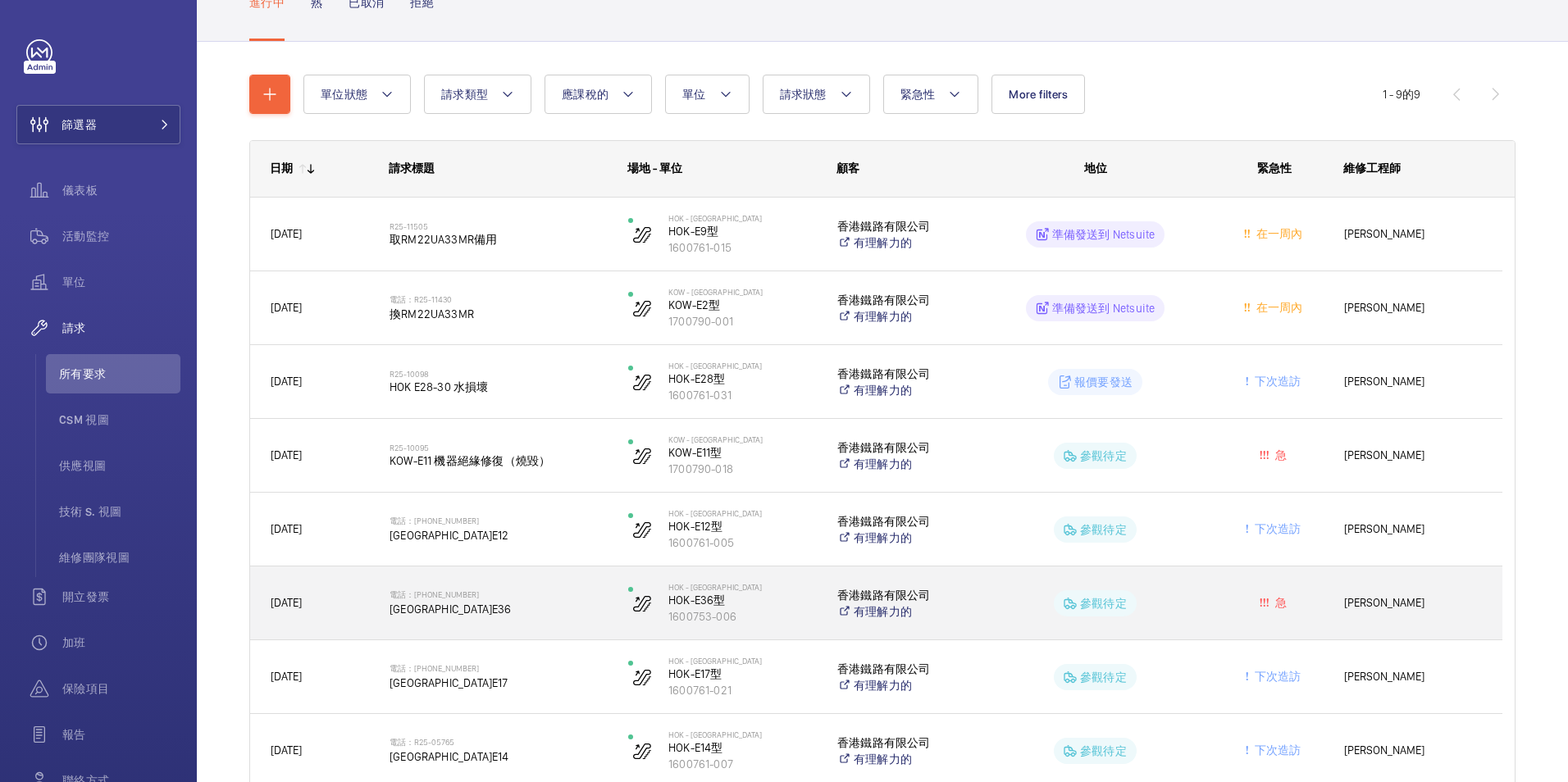
scroll to position [273, 0]
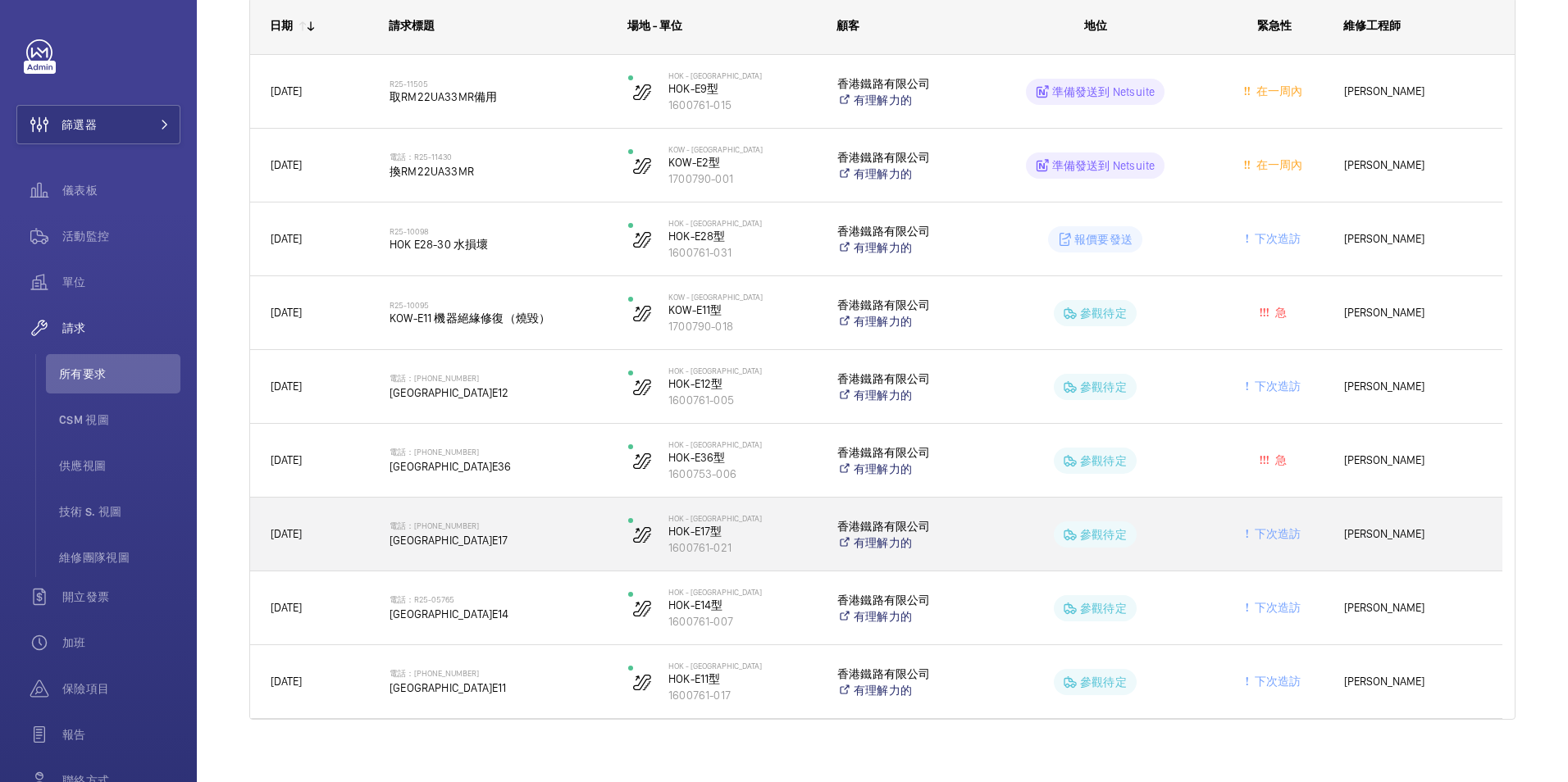
click at [430, 537] on span "[GEOGRAPHIC_DATA]E17" at bounding box center [498, 540] width 217 height 16
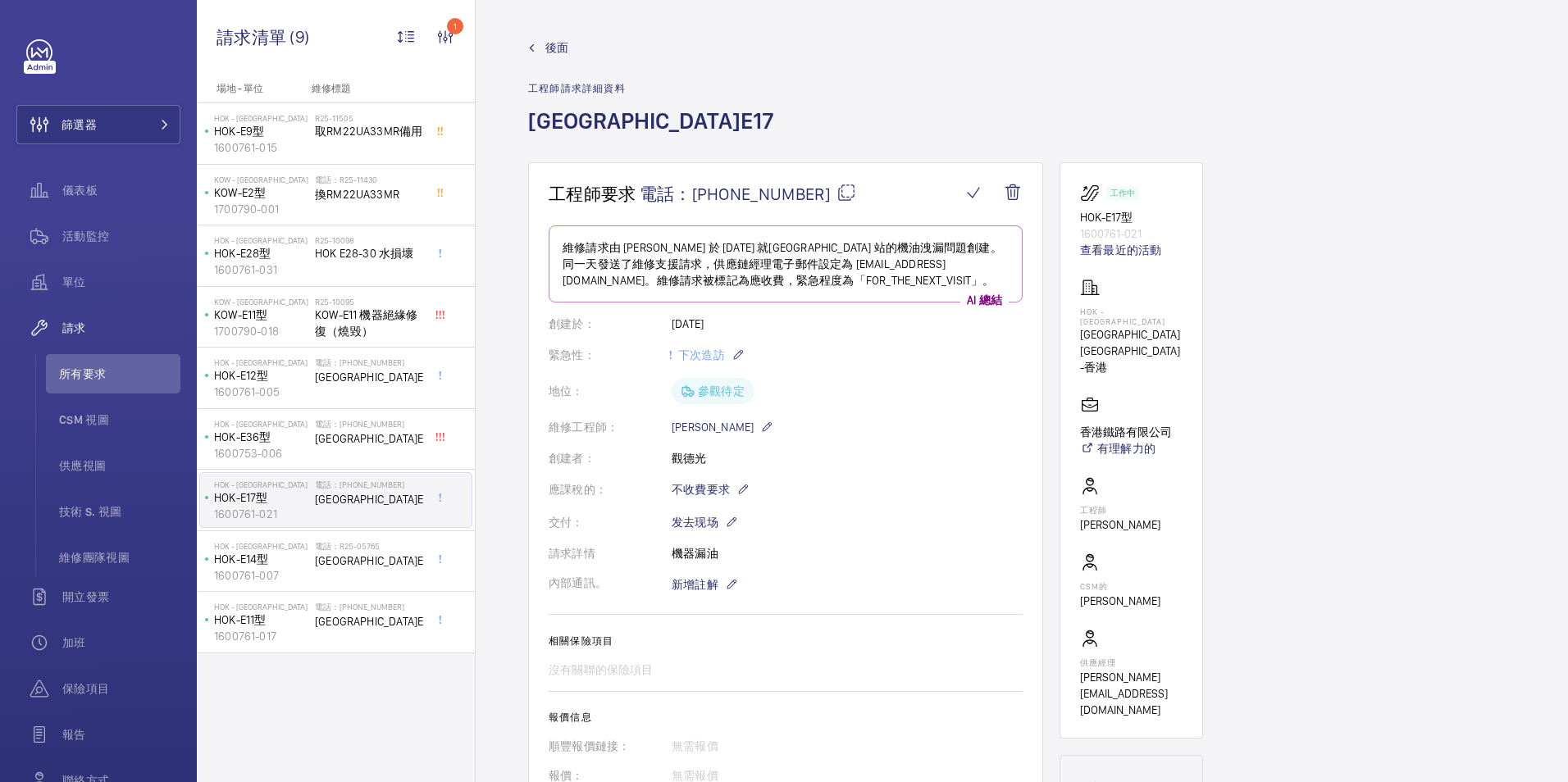
click at [551, 48] on span "後面" at bounding box center [557, 48] width 23 height 16
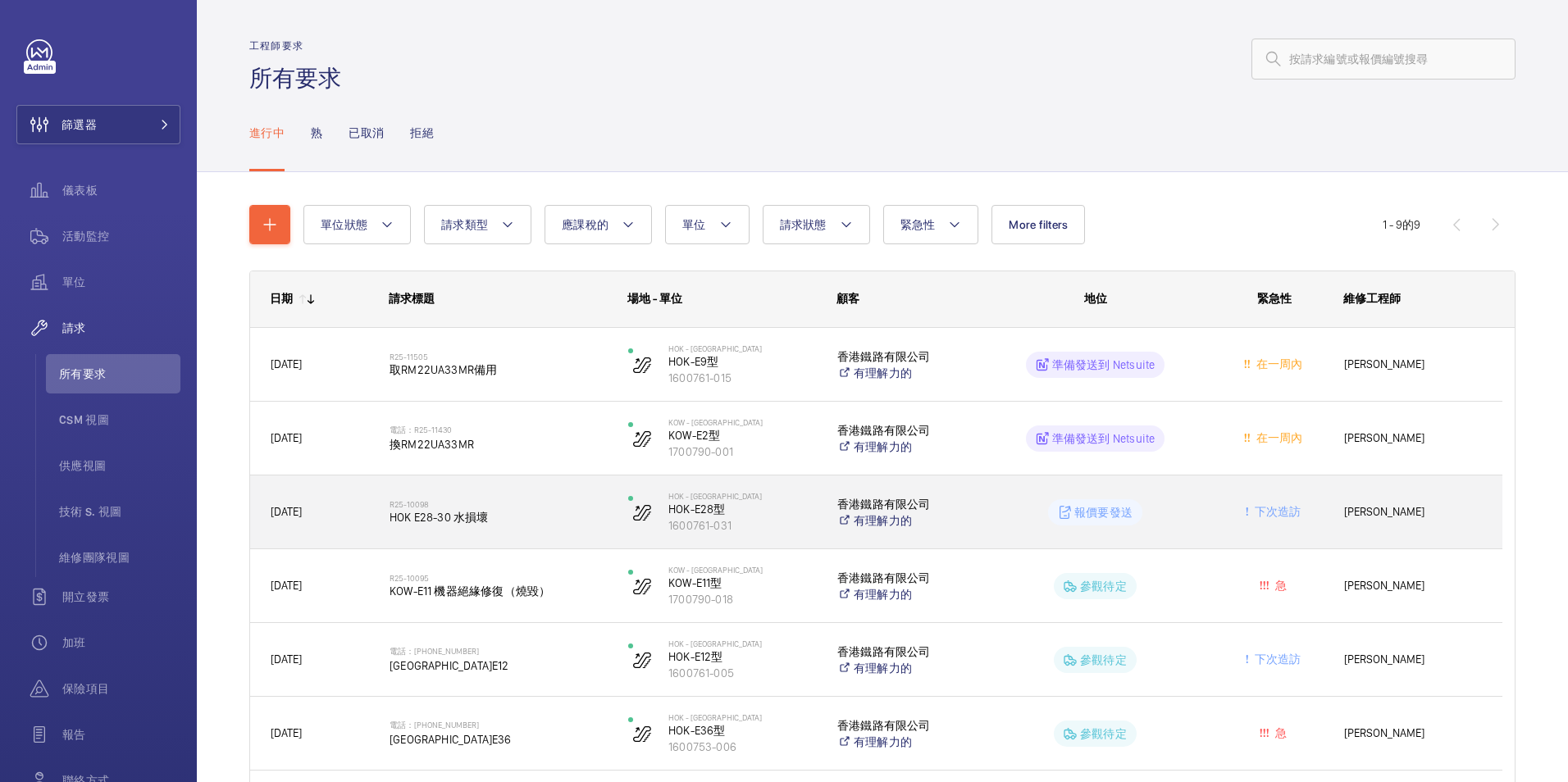
click at [434, 515] on span "HOK E28-30 水損壞" at bounding box center [498, 517] width 217 height 16
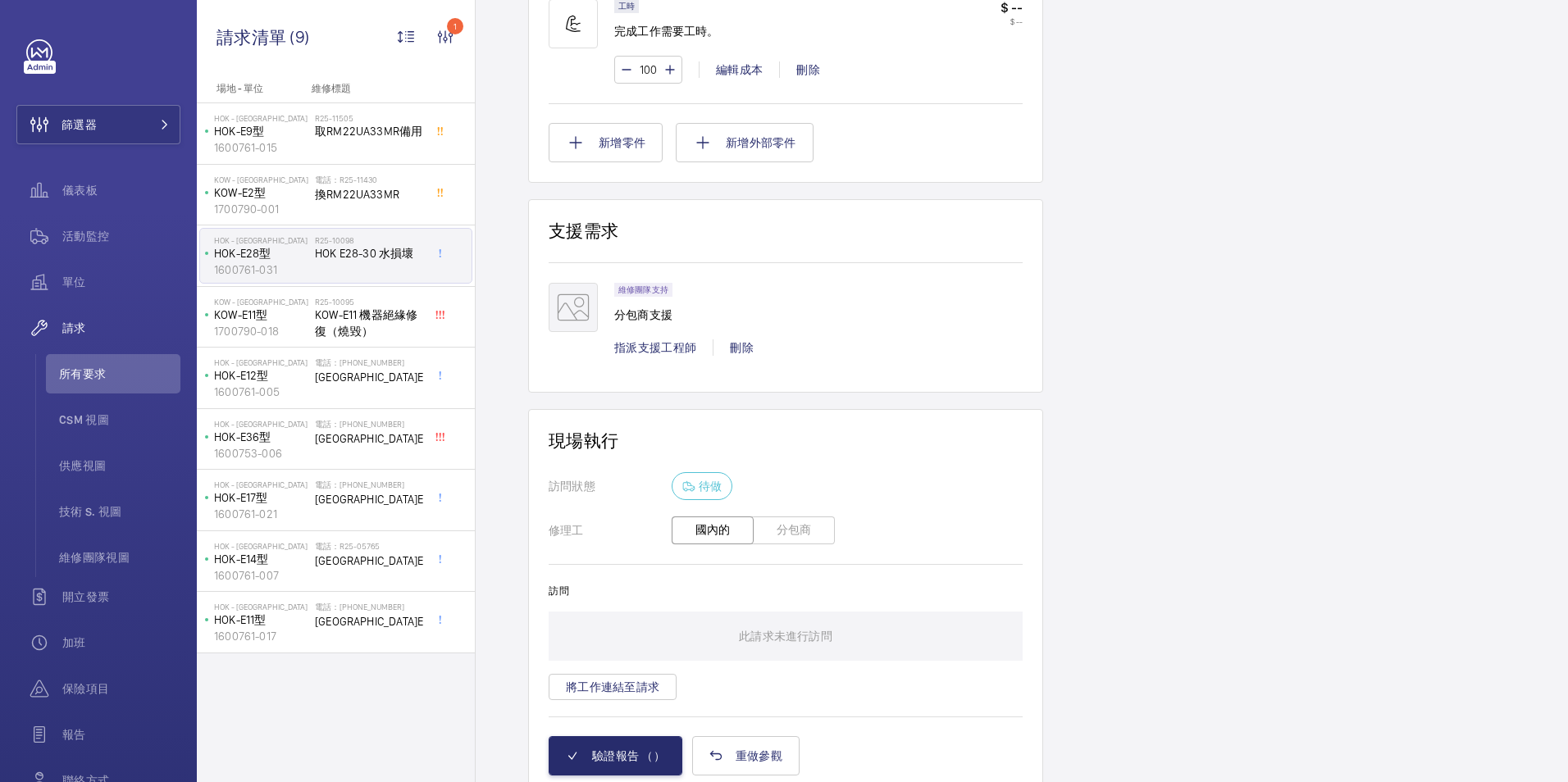
scroll to position [1074, 0]
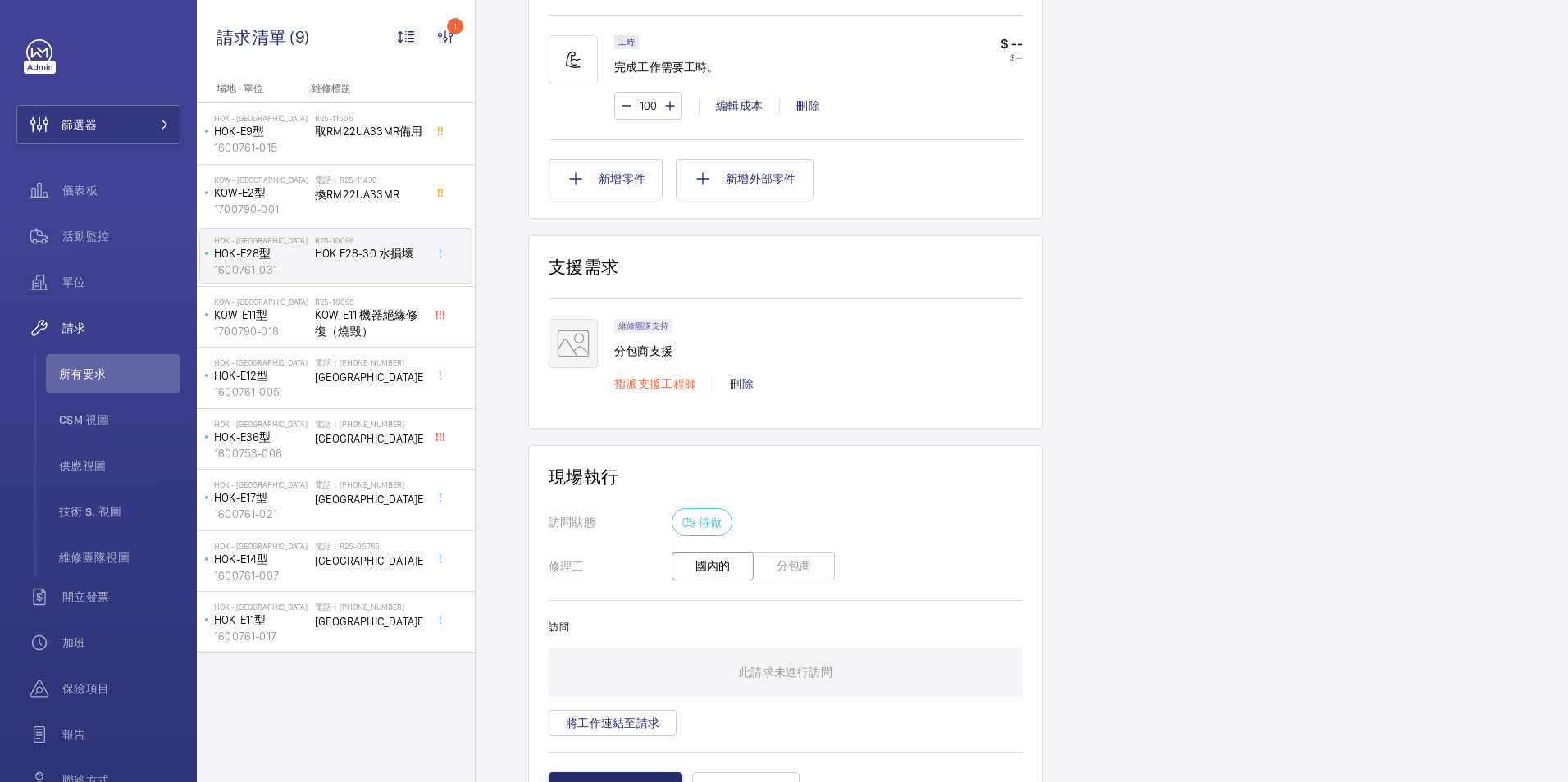
click at [656, 390] on span "指派支援工程師" at bounding box center [655, 383] width 82 height 13
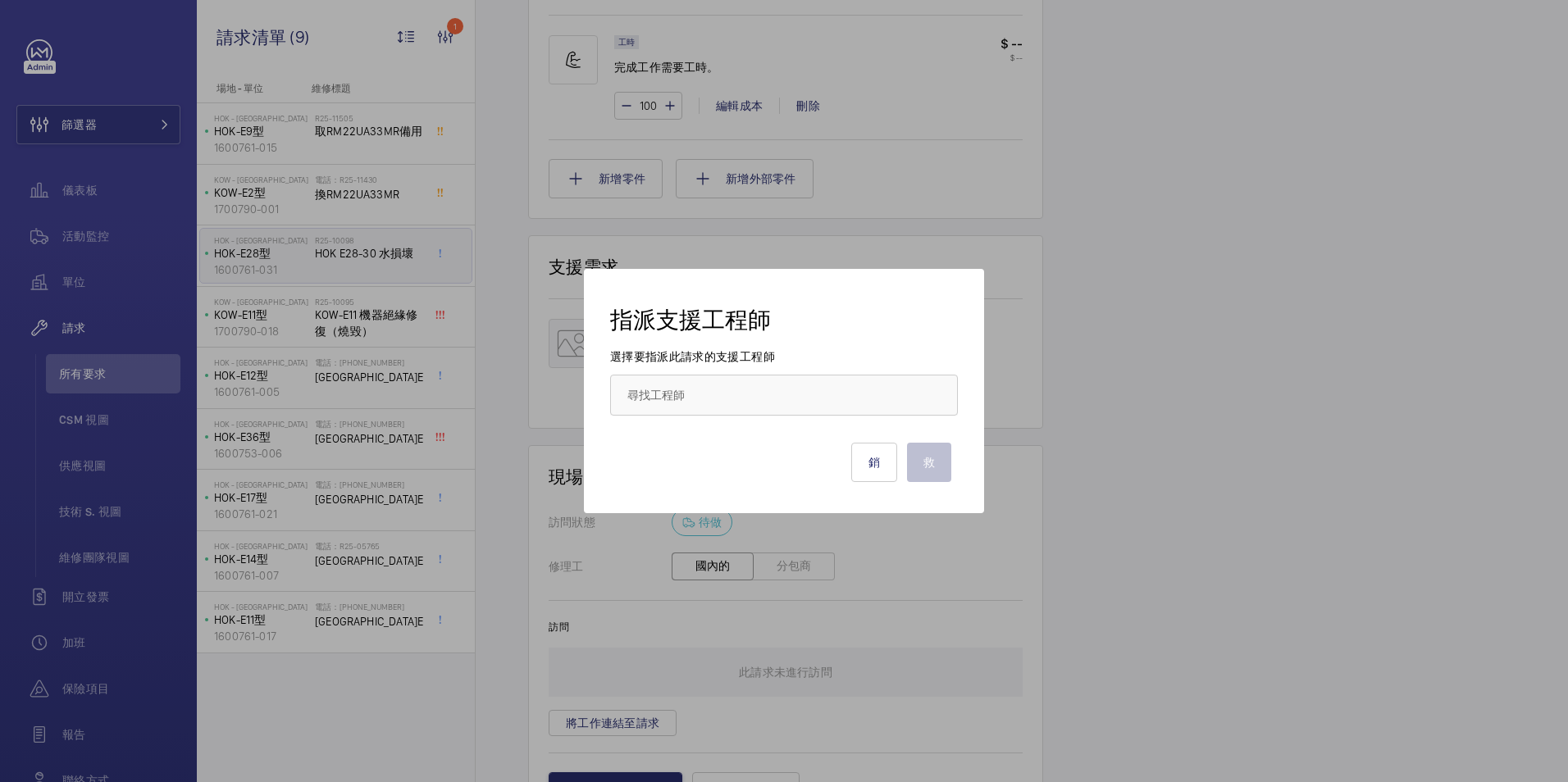
click at [1090, 461] on div at bounding box center [784, 391] width 1568 height 782
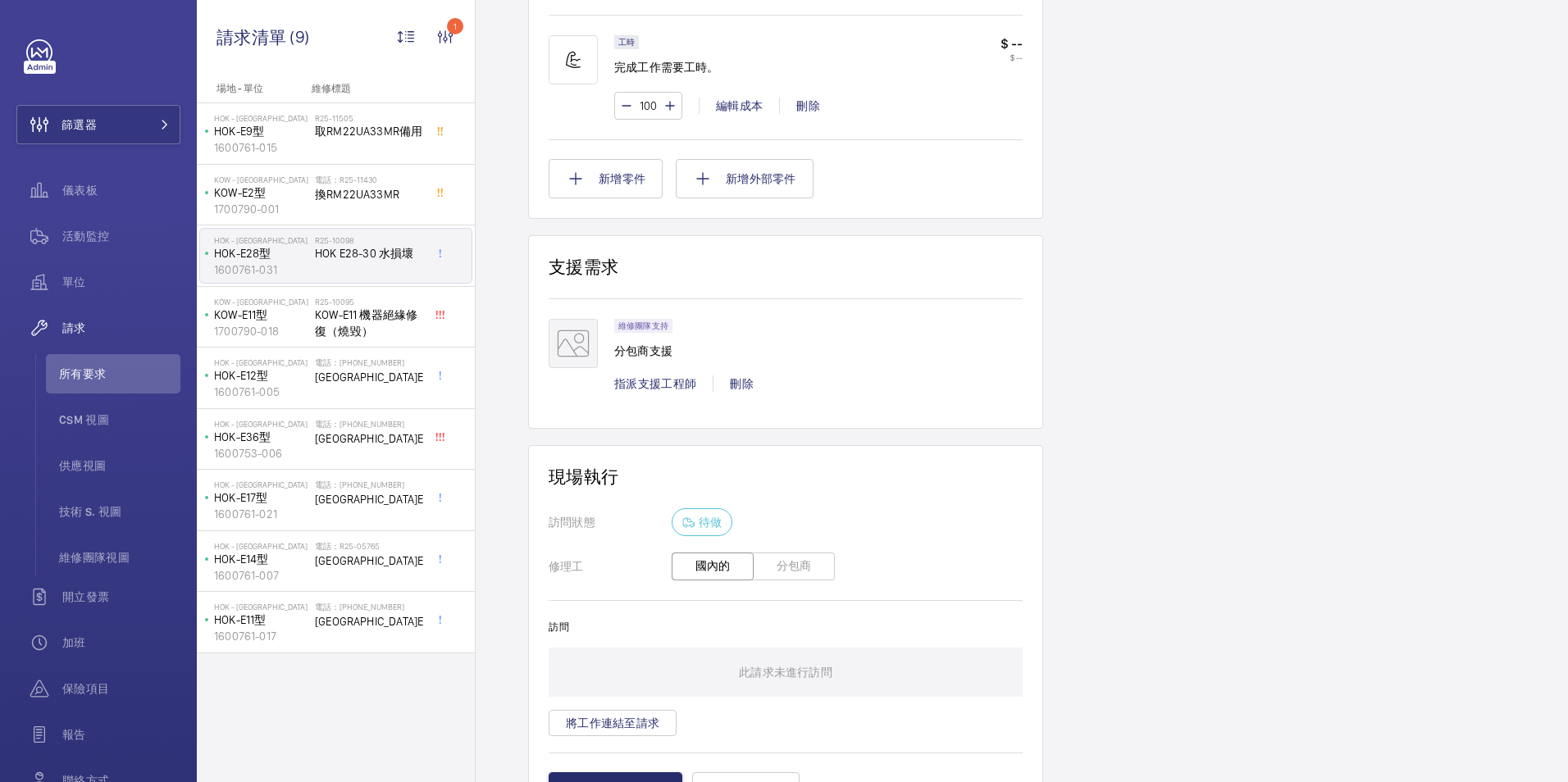
click at [578, 338] on mat-icon at bounding box center [573, 343] width 49 height 49
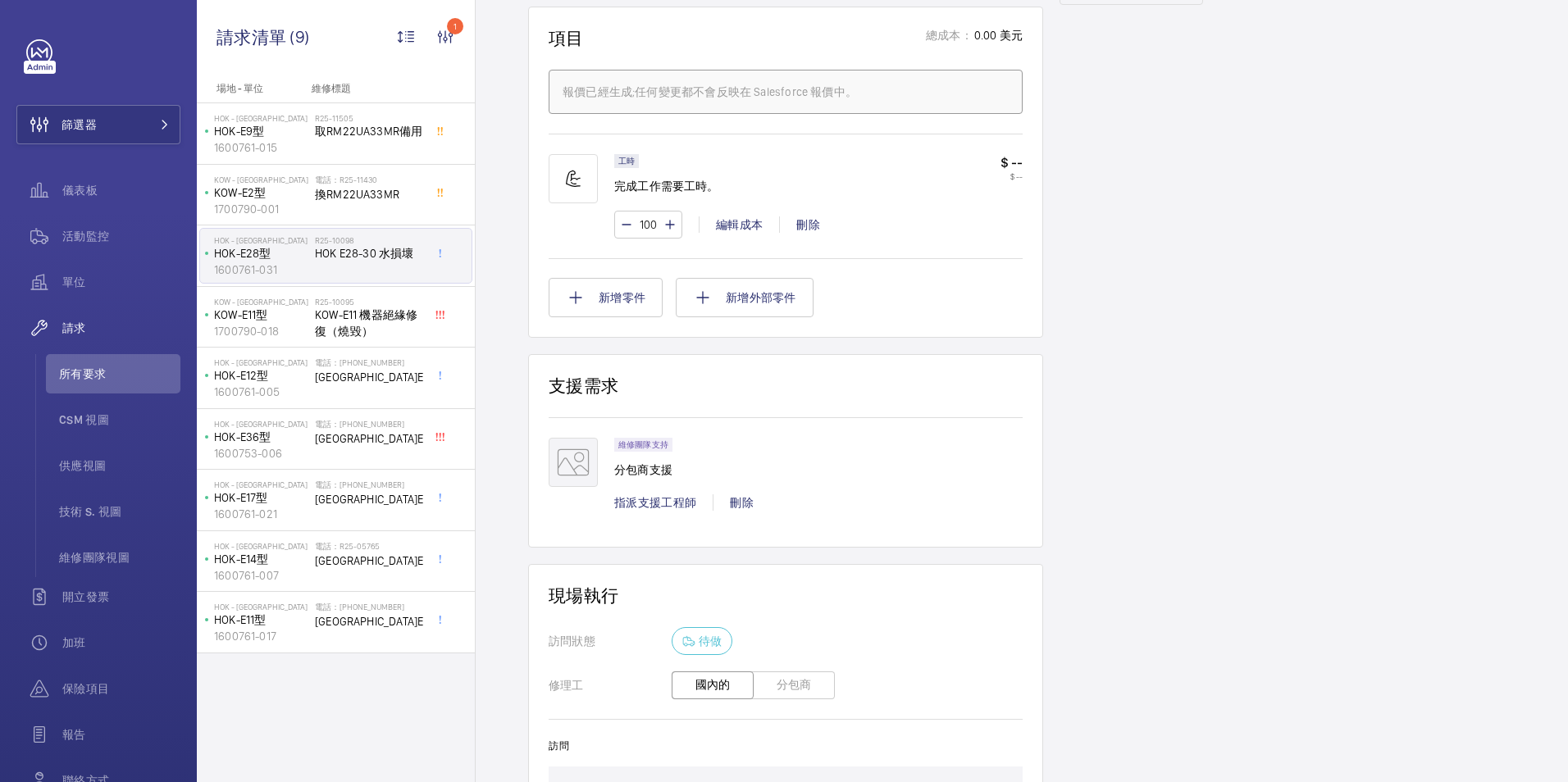
scroll to position [910, 0]
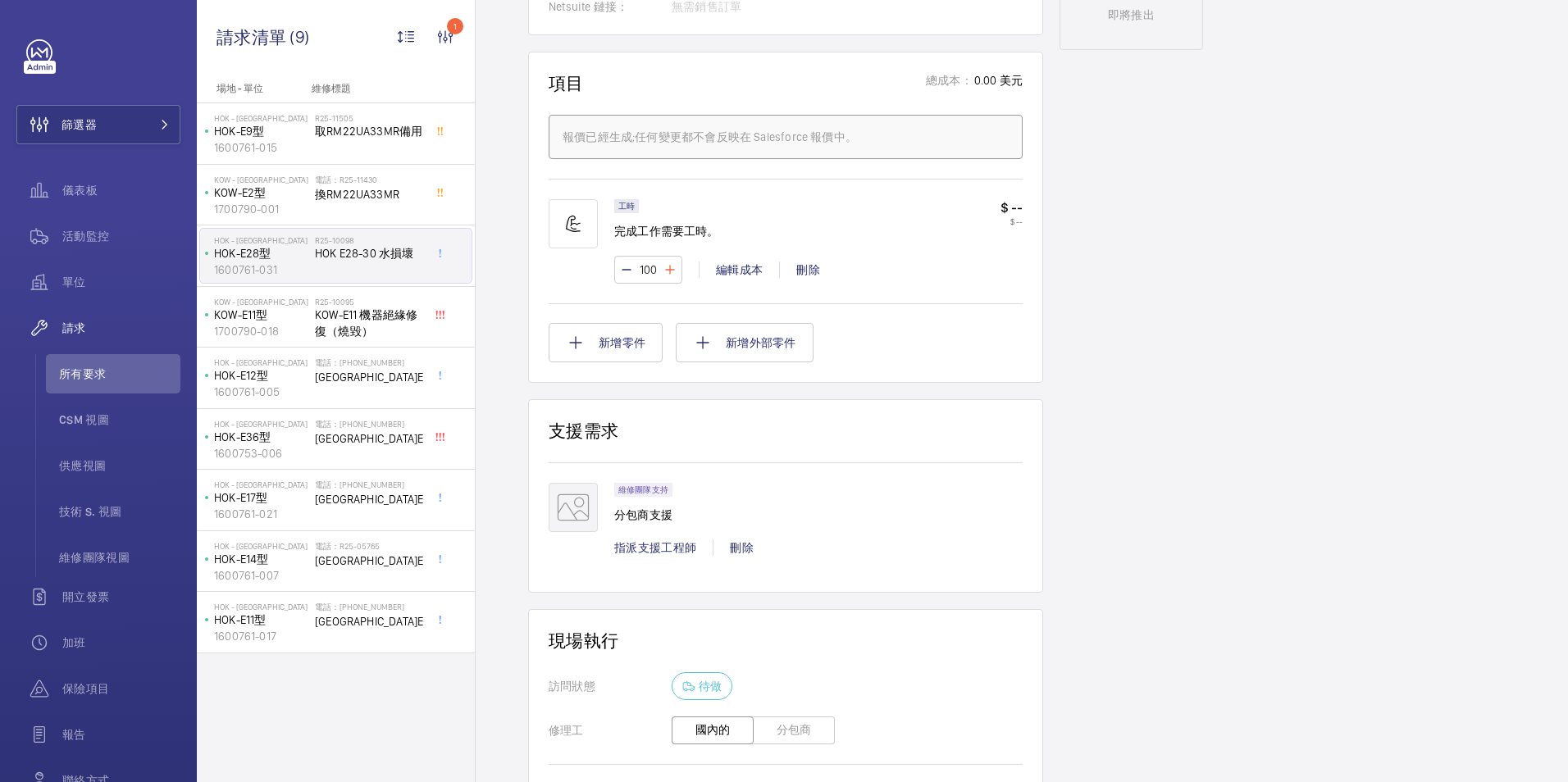
click at [669, 271] on mat-icon at bounding box center [670, 269] width 13 height 20
type input "101"
click at [624, 272] on wm-front-input-numeric-stepper "101" at bounding box center [648, 269] width 68 height 28
click at [625, 271] on mat-icon at bounding box center [626, 269] width 13 height 20
type input "100"
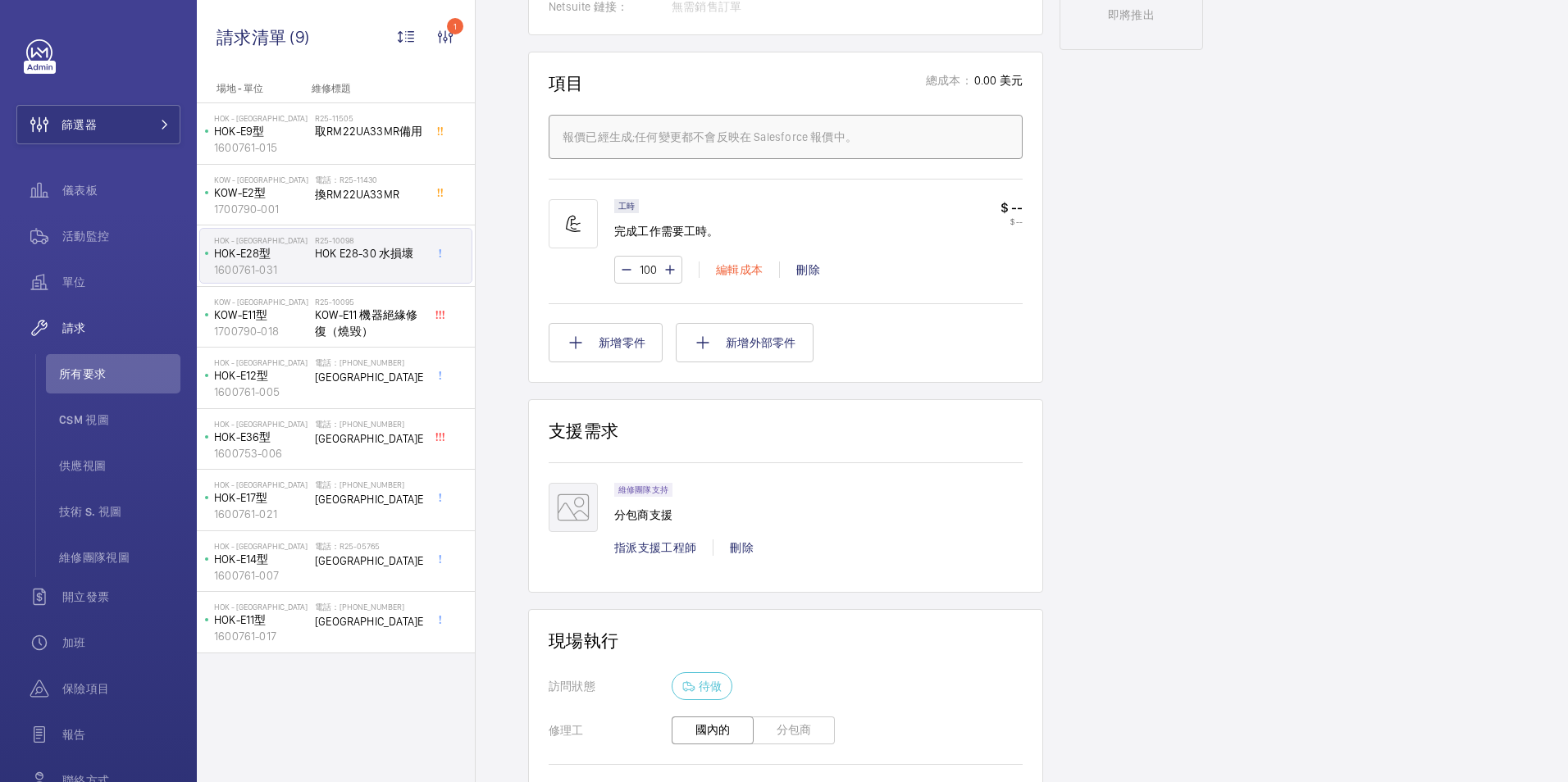
click at [739, 273] on div "編輯成本" at bounding box center [738, 269] width 80 height 16
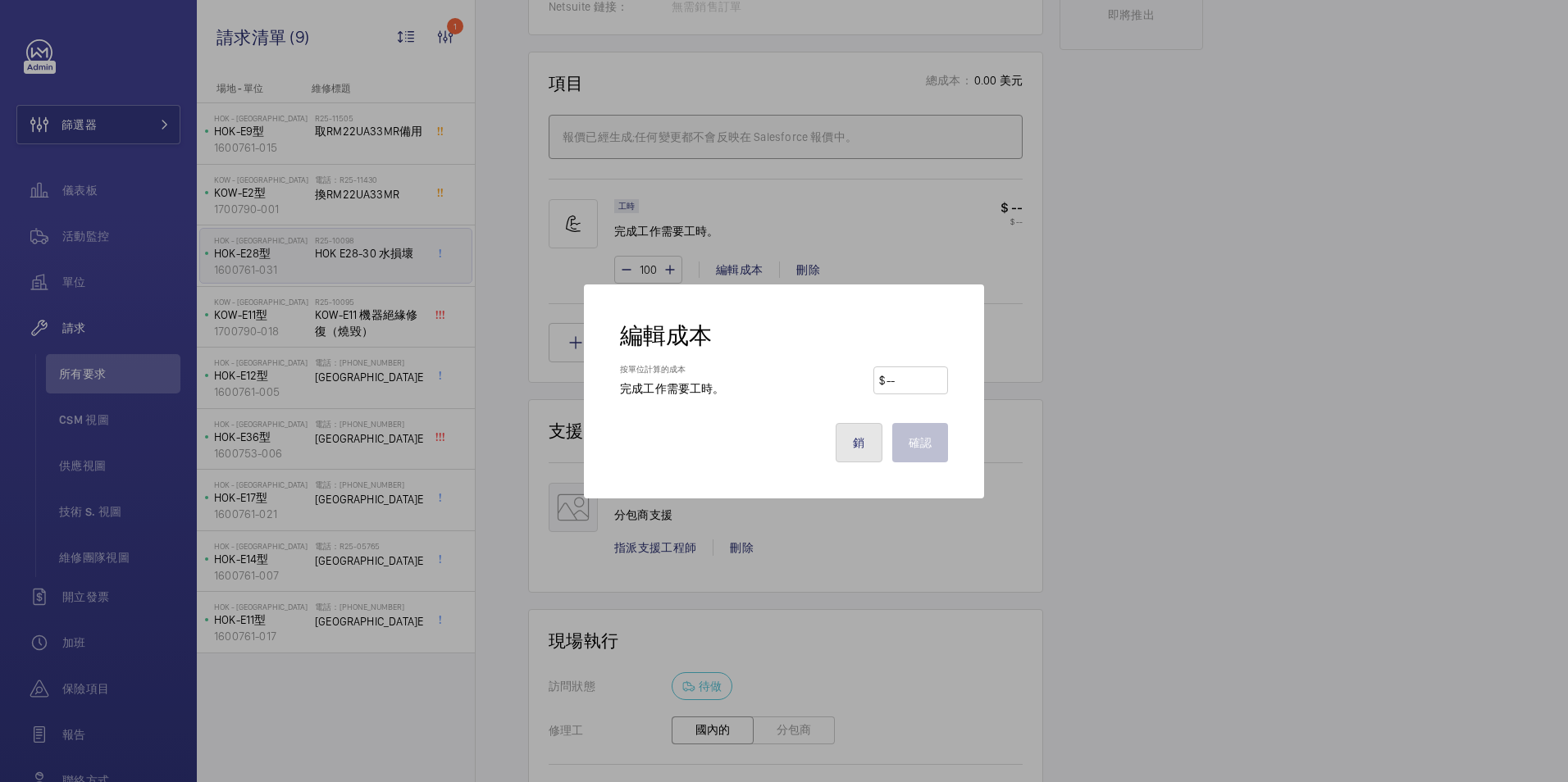
click at [867, 444] on button "銷" at bounding box center [859, 443] width 46 height 40
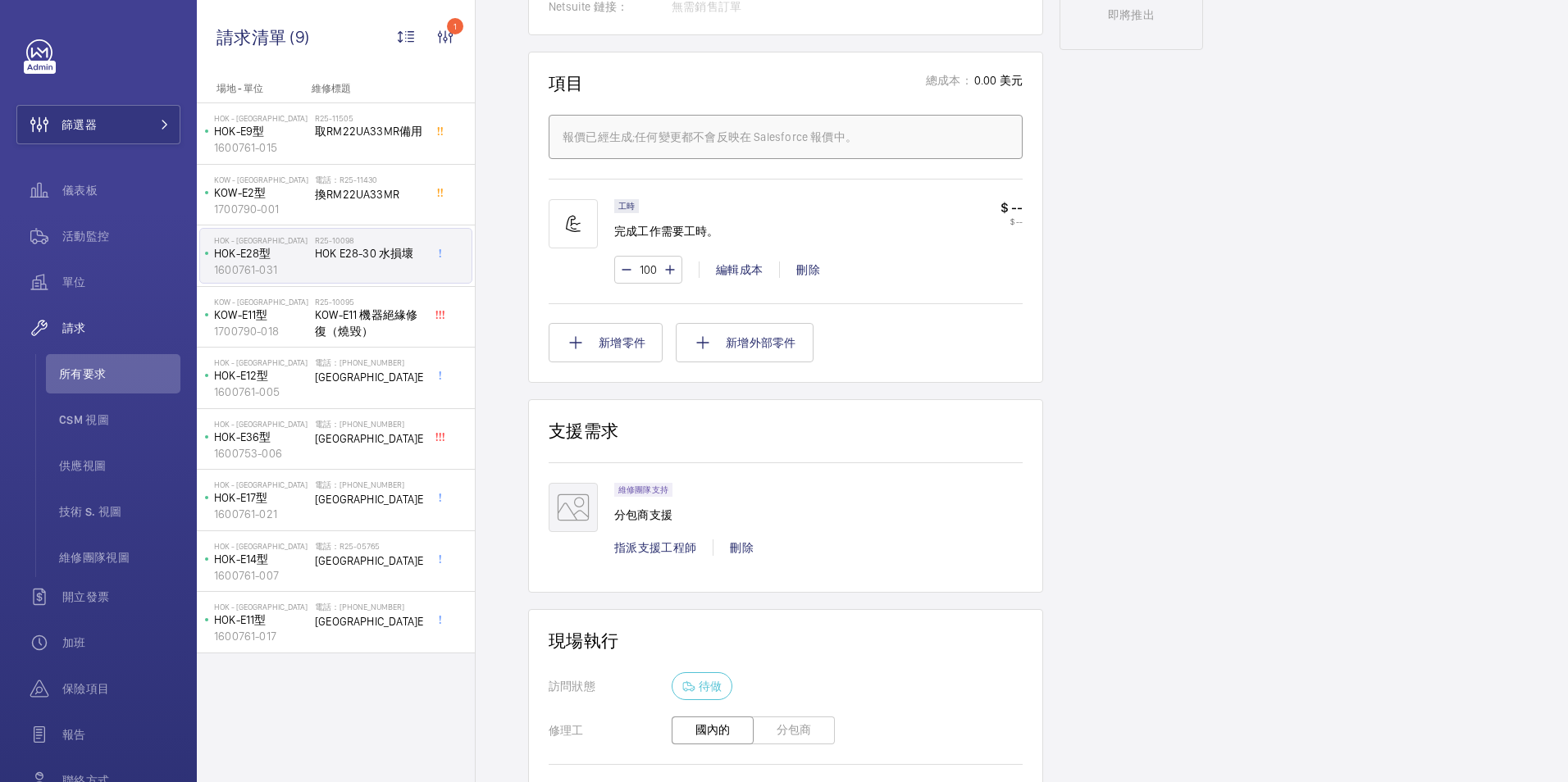
click at [569, 232] on img at bounding box center [573, 224] width 49 height 49
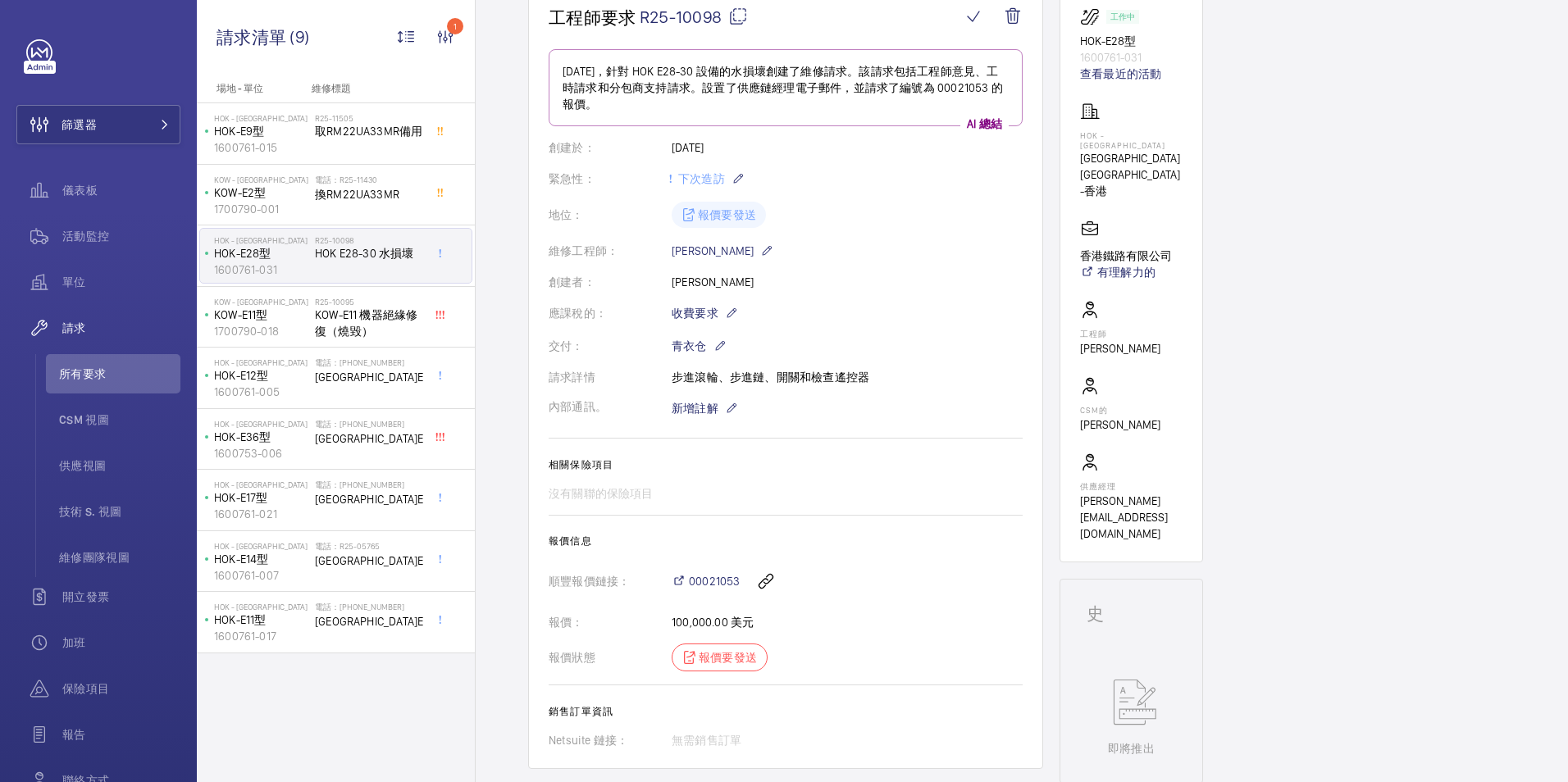
scroll to position [145, 0]
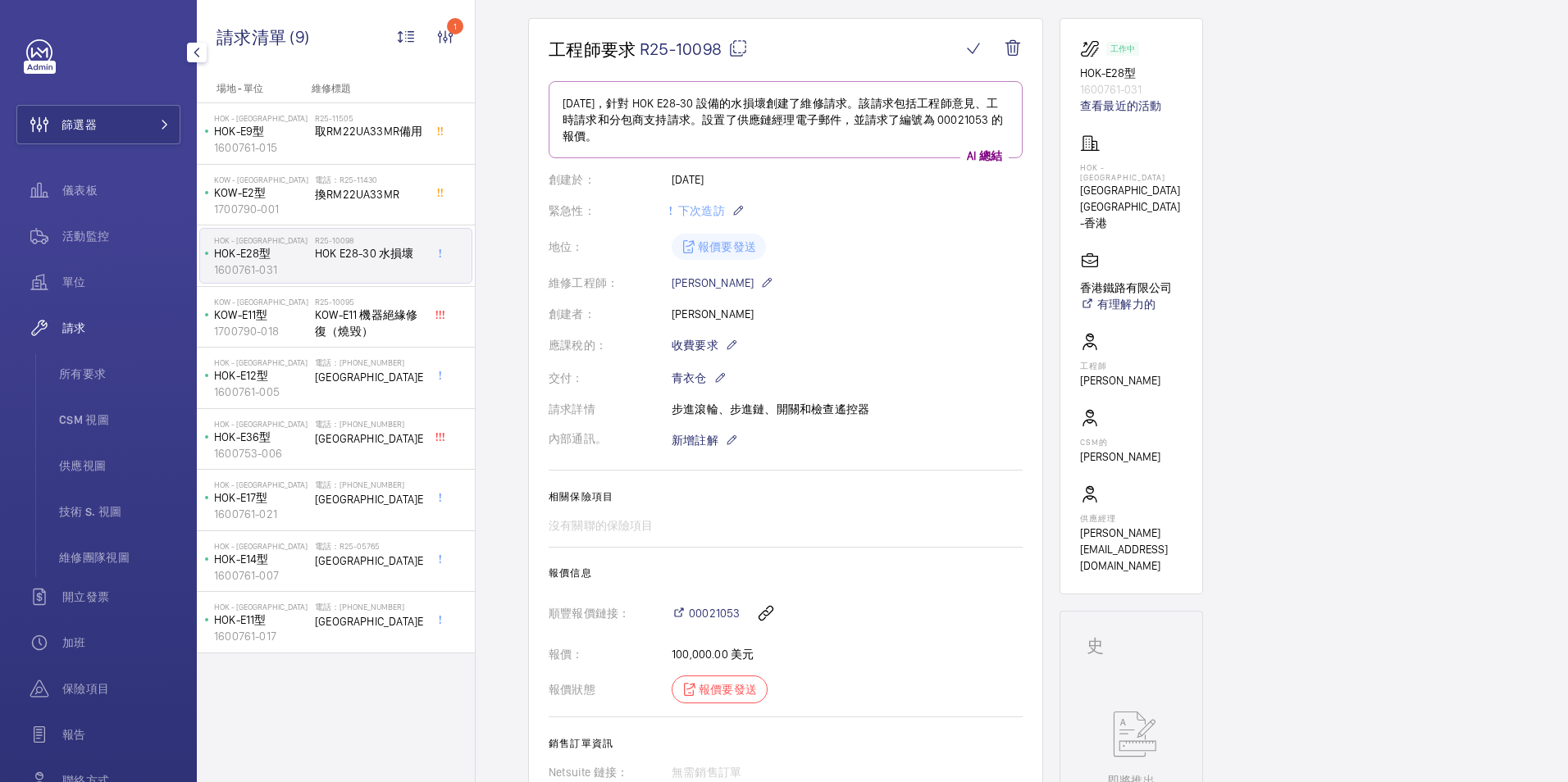
click at [74, 329] on span "請求" at bounding box center [121, 328] width 119 height 16
click at [75, 325] on span "請求" at bounding box center [121, 328] width 119 height 16
click at [87, 373] on span "所有要求" at bounding box center [119, 373] width 121 height 16
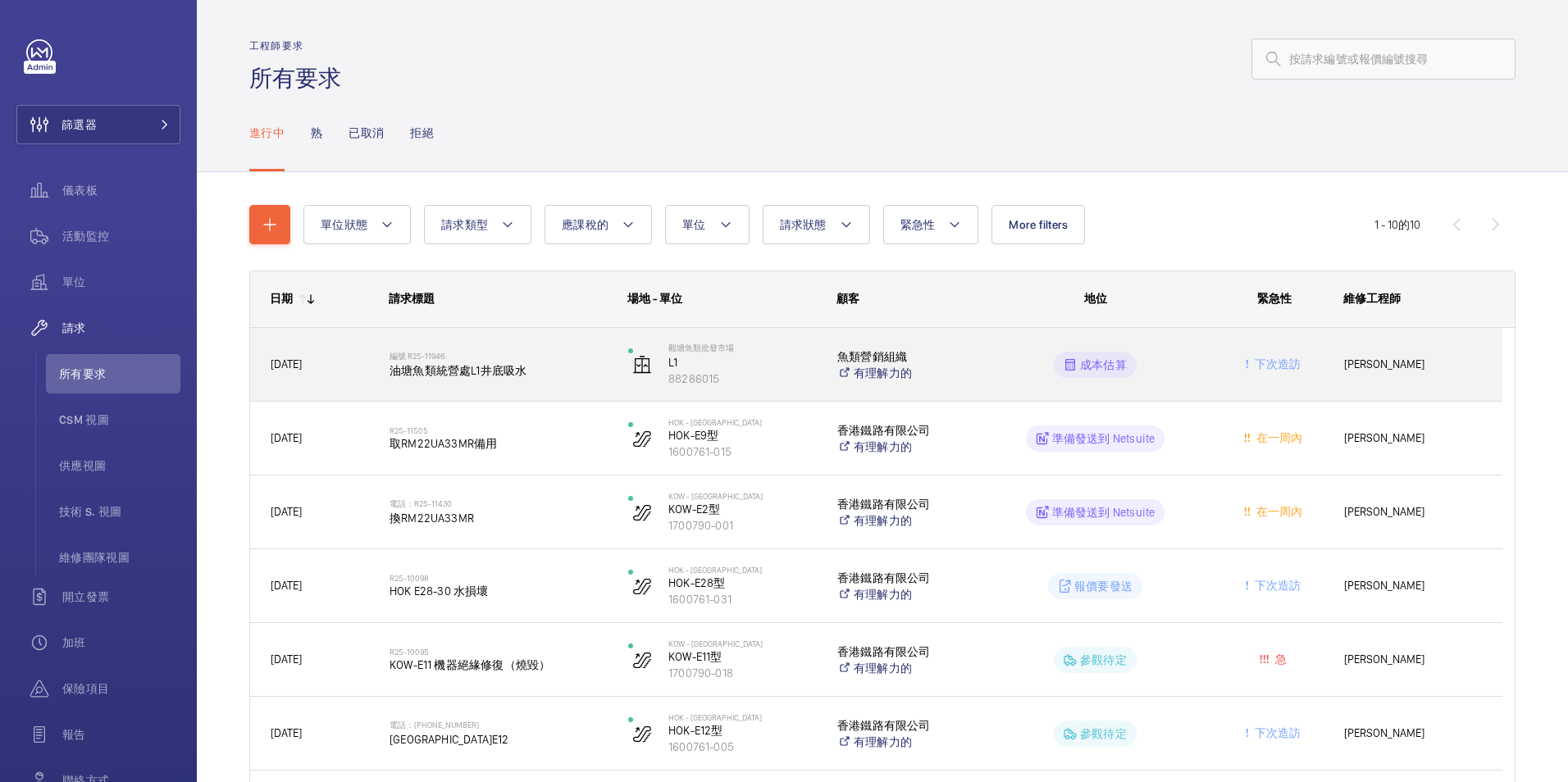
click at [489, 372] on span "油塘魚類統營處L1井底吸水" at bounding box center [498, 371] width 217 height 16
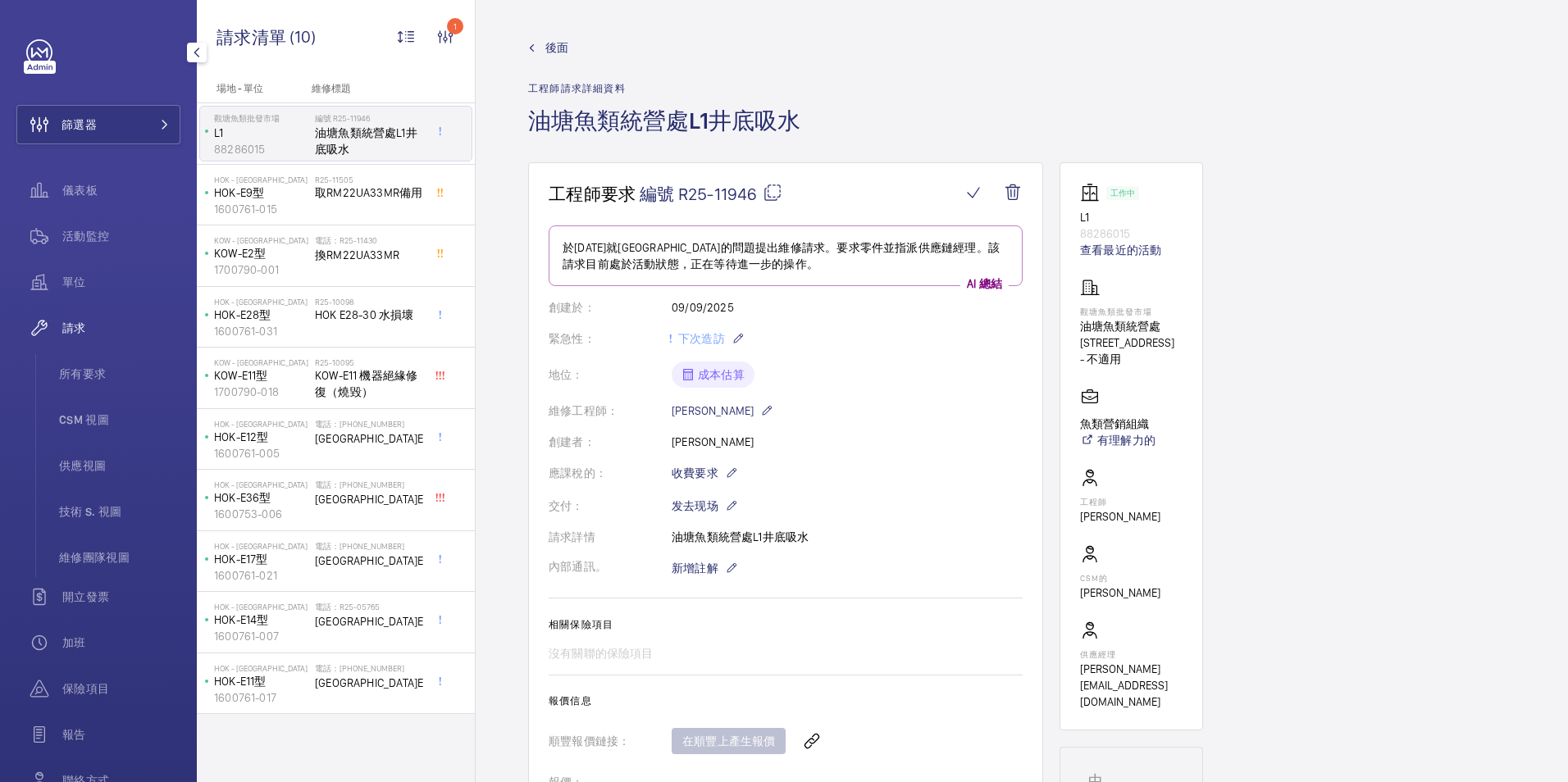
click at [75, 327] on span "請求" at bounding box center [121, 328] width 119 height 16
click at [558, 40] on span "後面" at bounding box center [557, 48] width 23 height 16
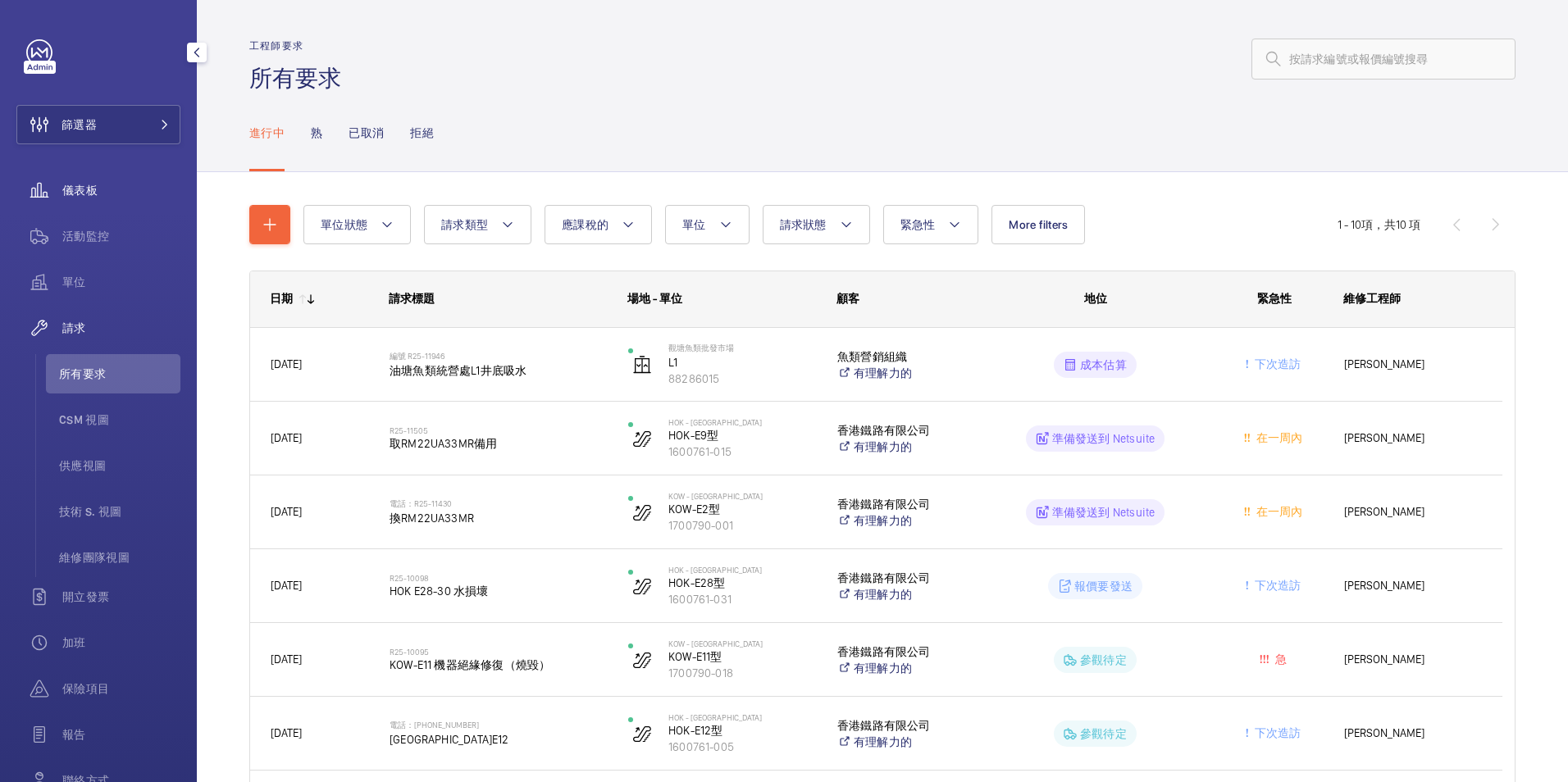
click at [73, 192] on span "儀表板" at bounding box center [121, 190] width 119 height 16
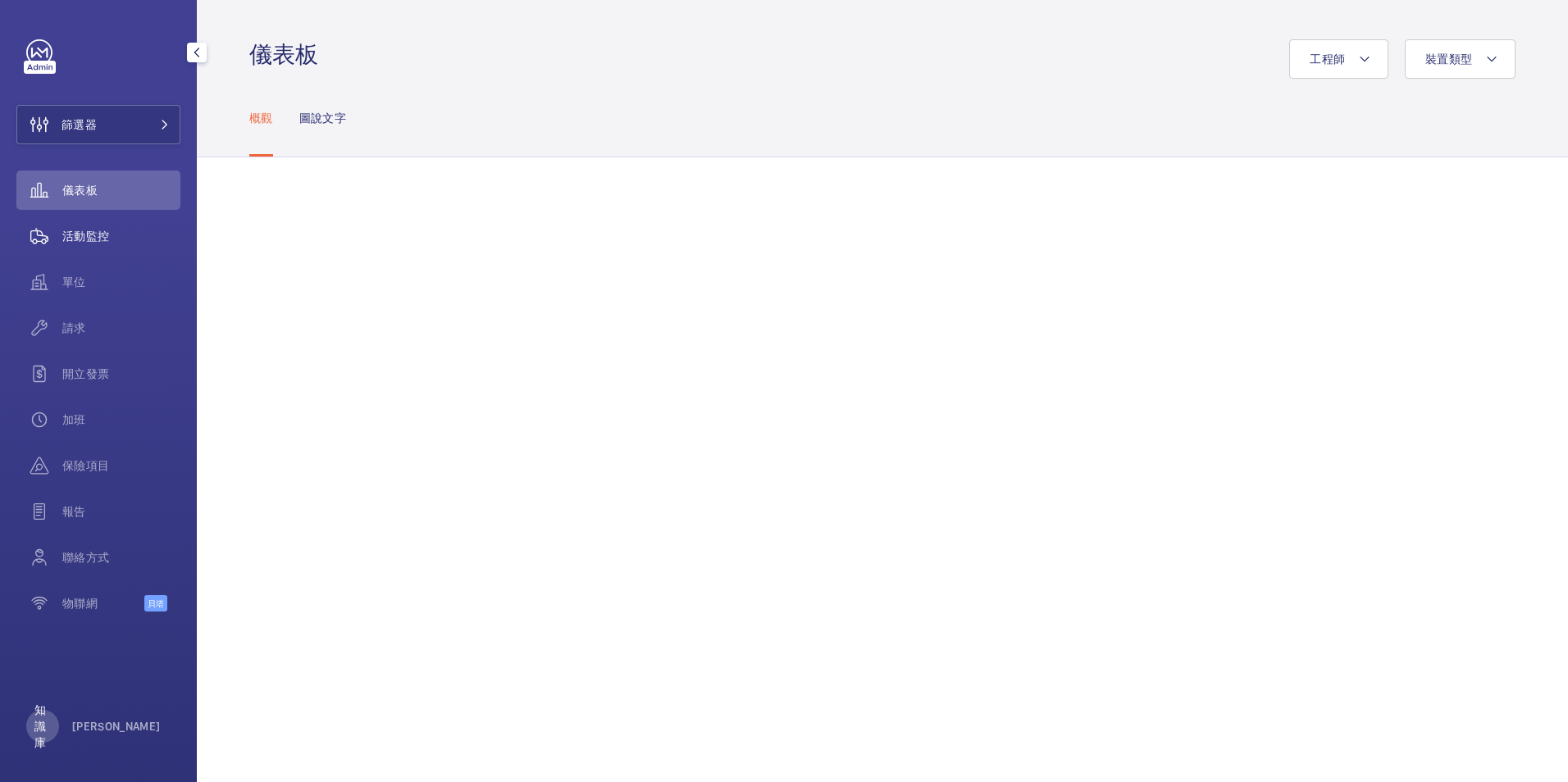
click at [101, 236] on span "活動監控" at bounding box center [121, 236] width 119 height 16
